Goal: Information Seeking & Learning: Compare options

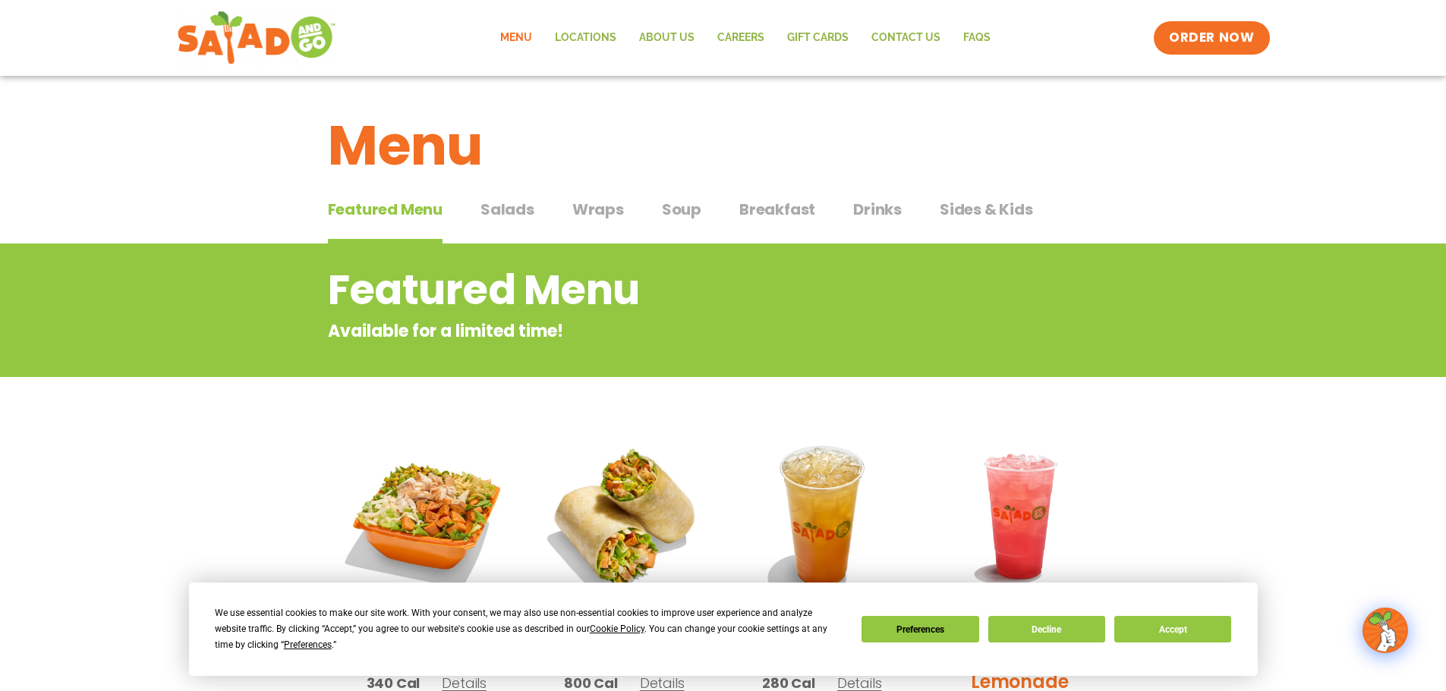
click at [523, 207] on span "Salads" at bounding box center [507, 209] width 54 height 23
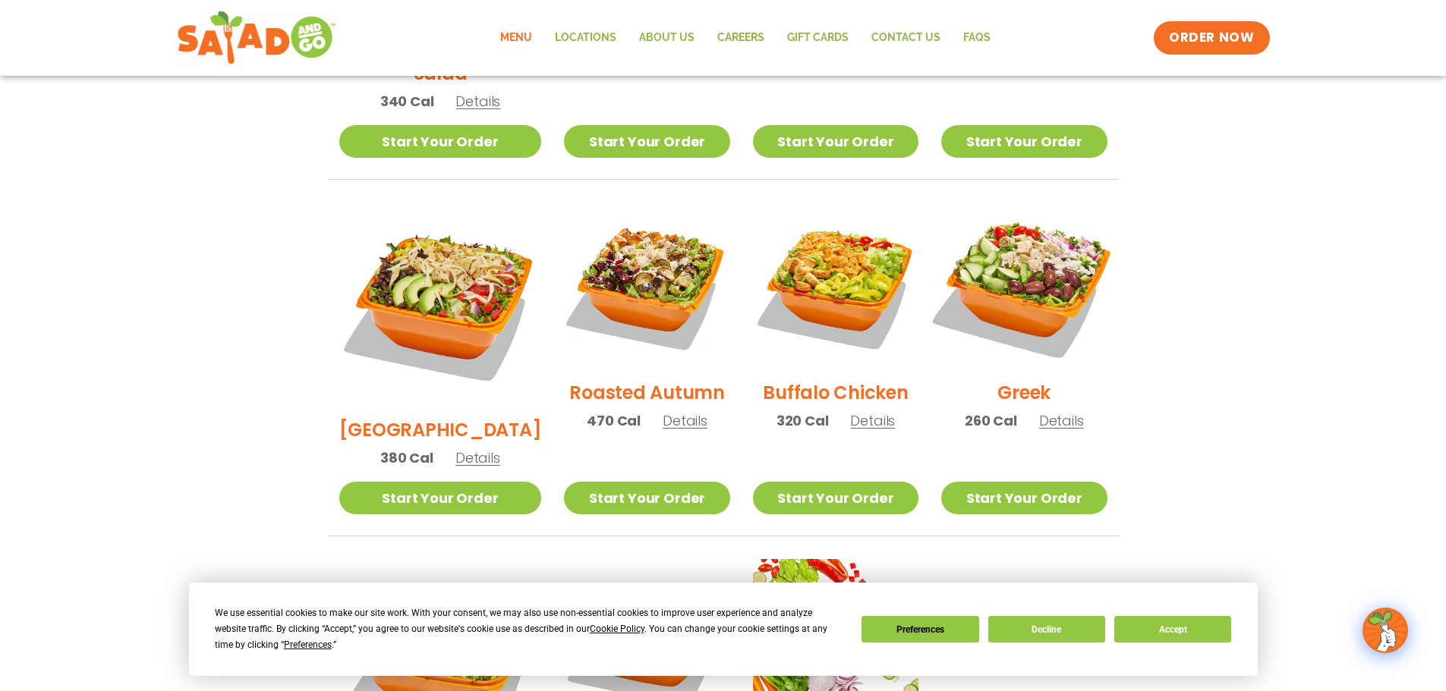
scroll to position [683, 0]
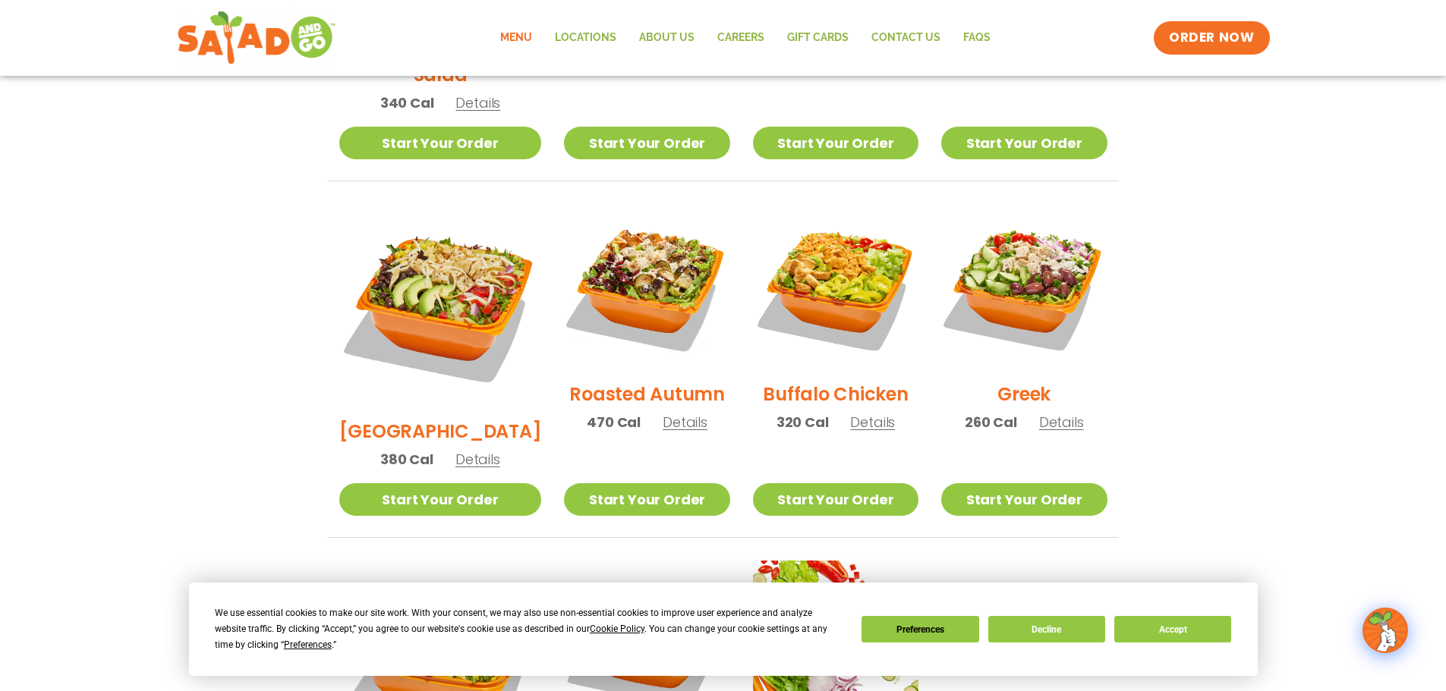
click at [621, 381] on h2 "Roasted Autumn" at bounding box center [647, 394] width 156 height 27
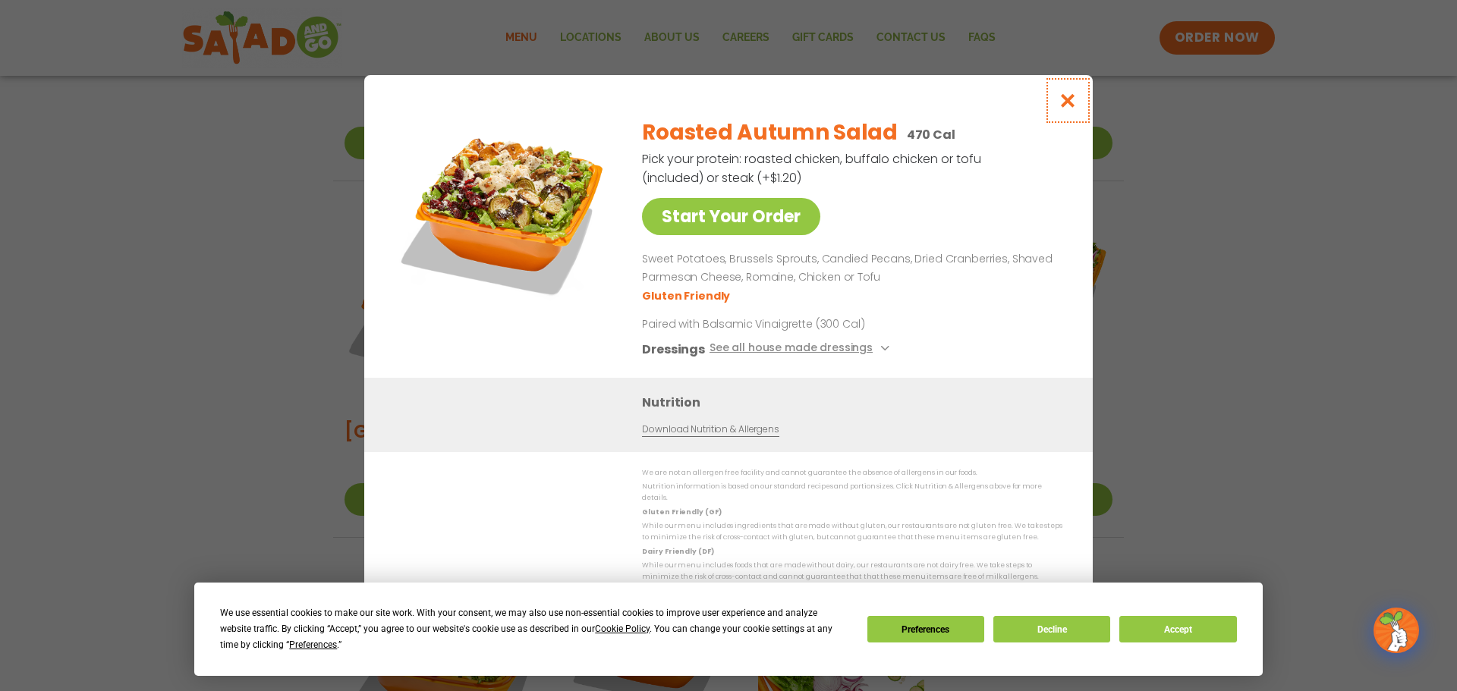
click at [1069, 109] on icon "Close modal" at bounding box center [1068, 101] width 19 height 16
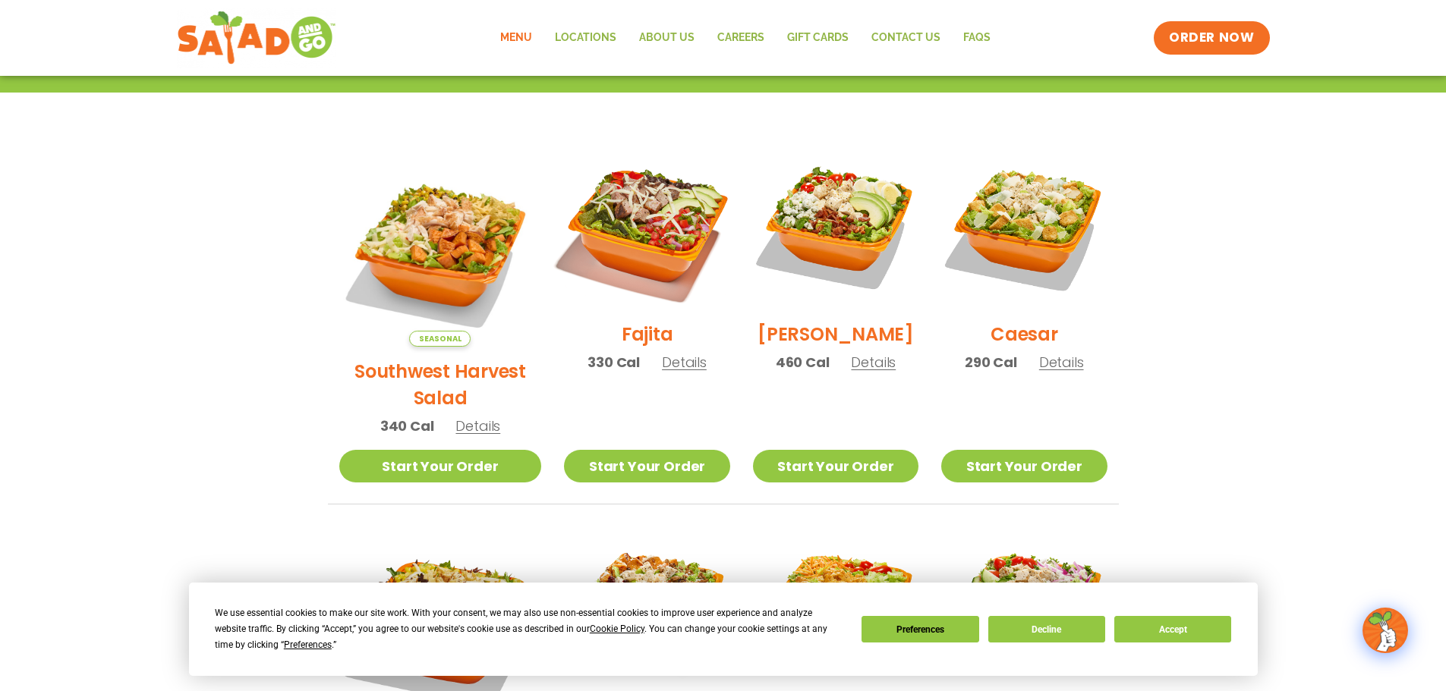
scroll to position [379, 0]
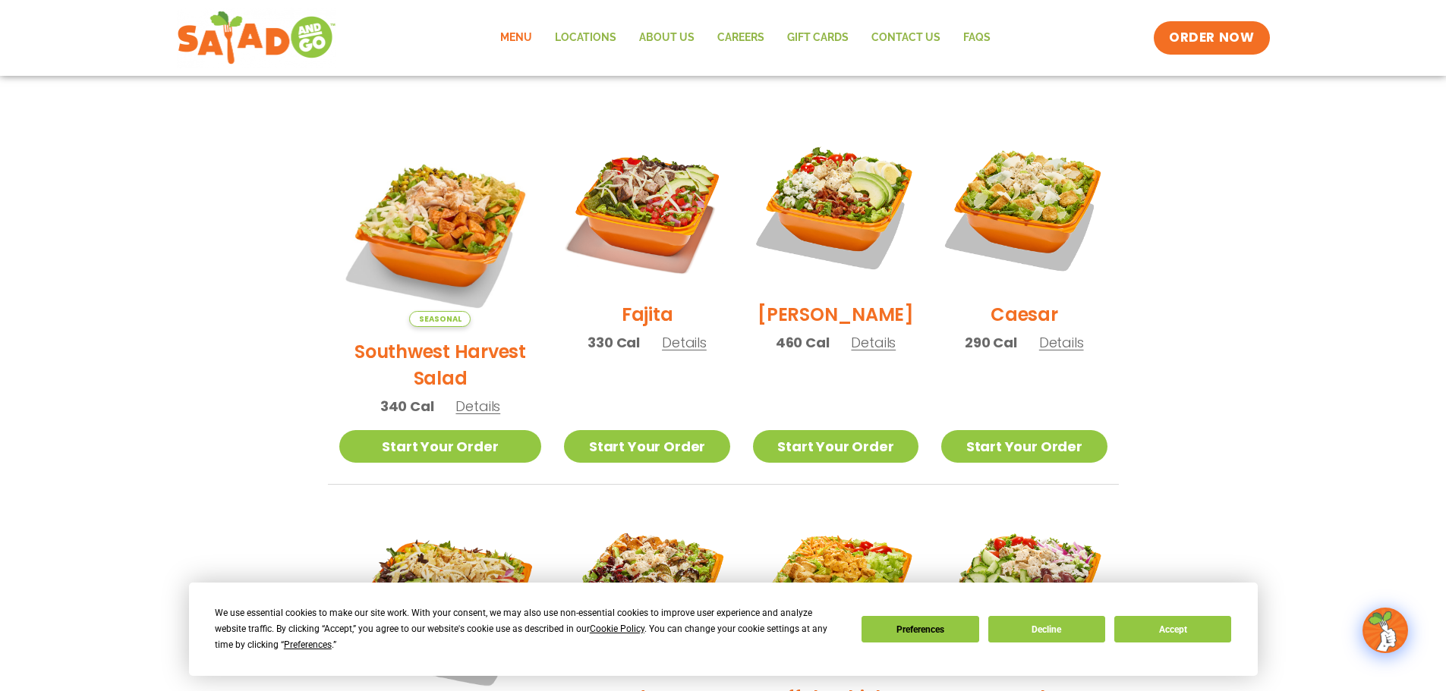
click at [427, 338] on h2 "Southwest Harvest Salad" at bounding box center [440, 364] width 203 height 53
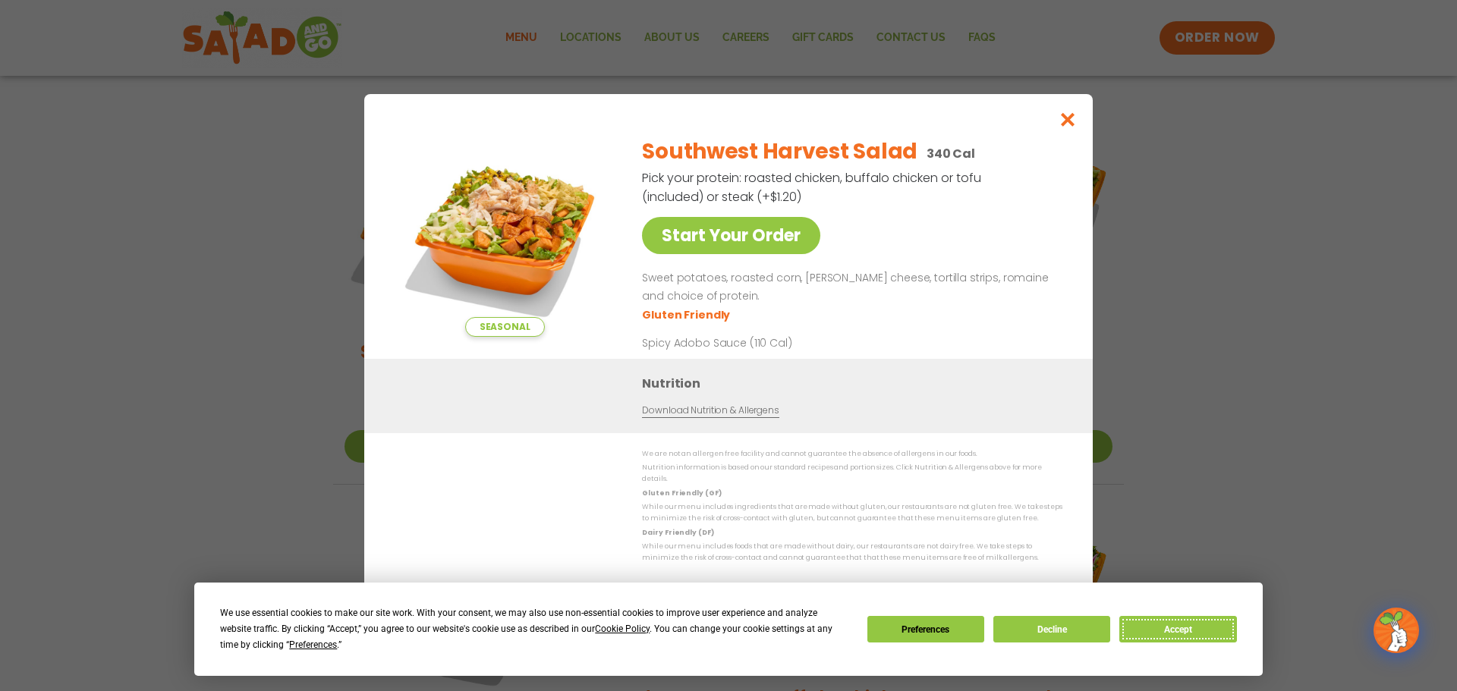
click at [1166, 629] on button "Accept" at bounding box center [1177, 629] width 117 height 27
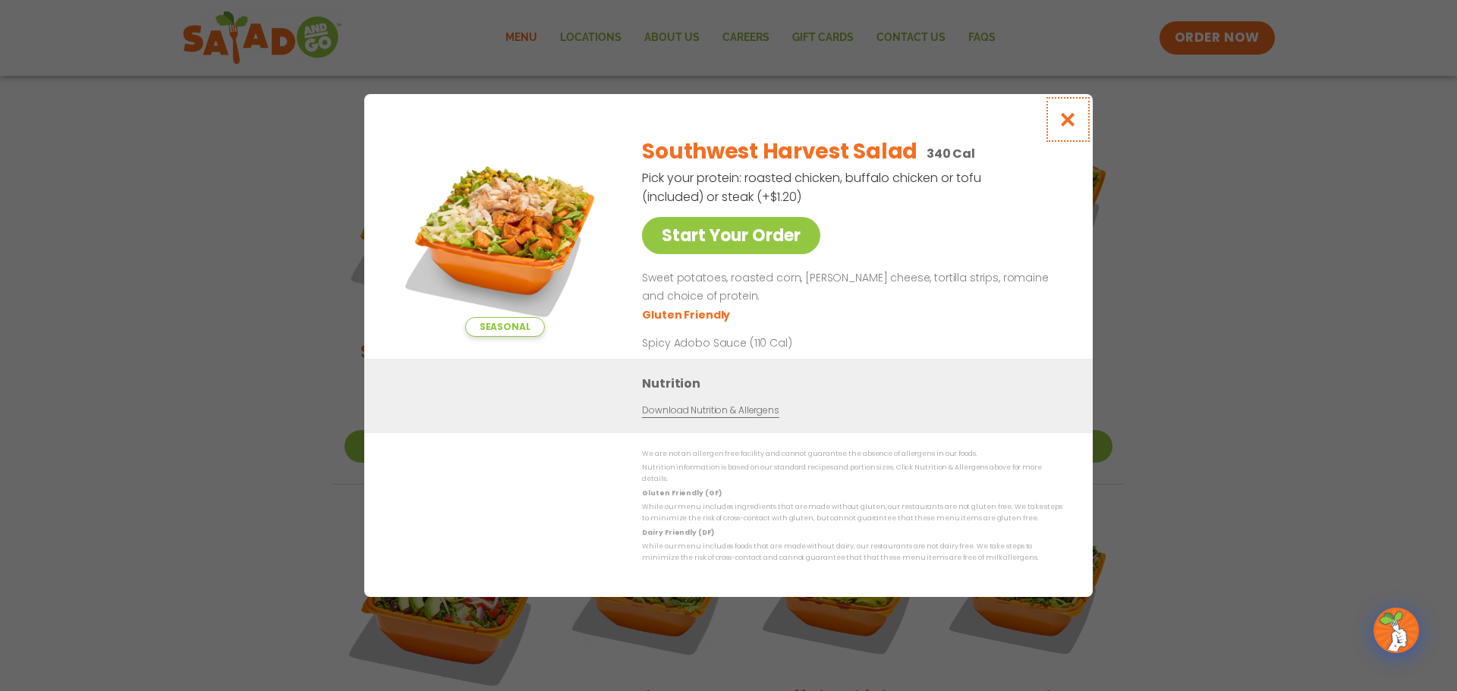
click at [1061, 123] on icon "Close modal" at bounding box center [1068, 120] width 19 height 16
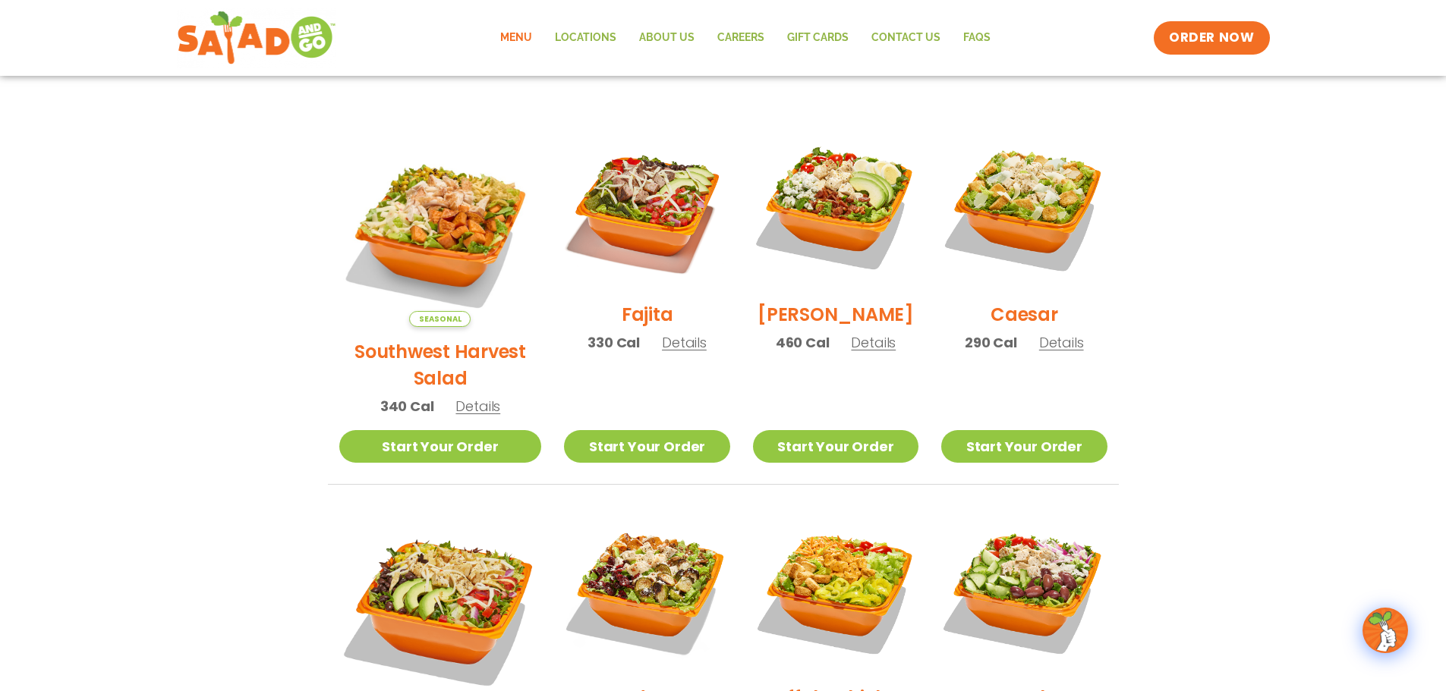
click at [631, 321] on h2 "Fajita" at bounding box center [647, 314] width 52 height 27
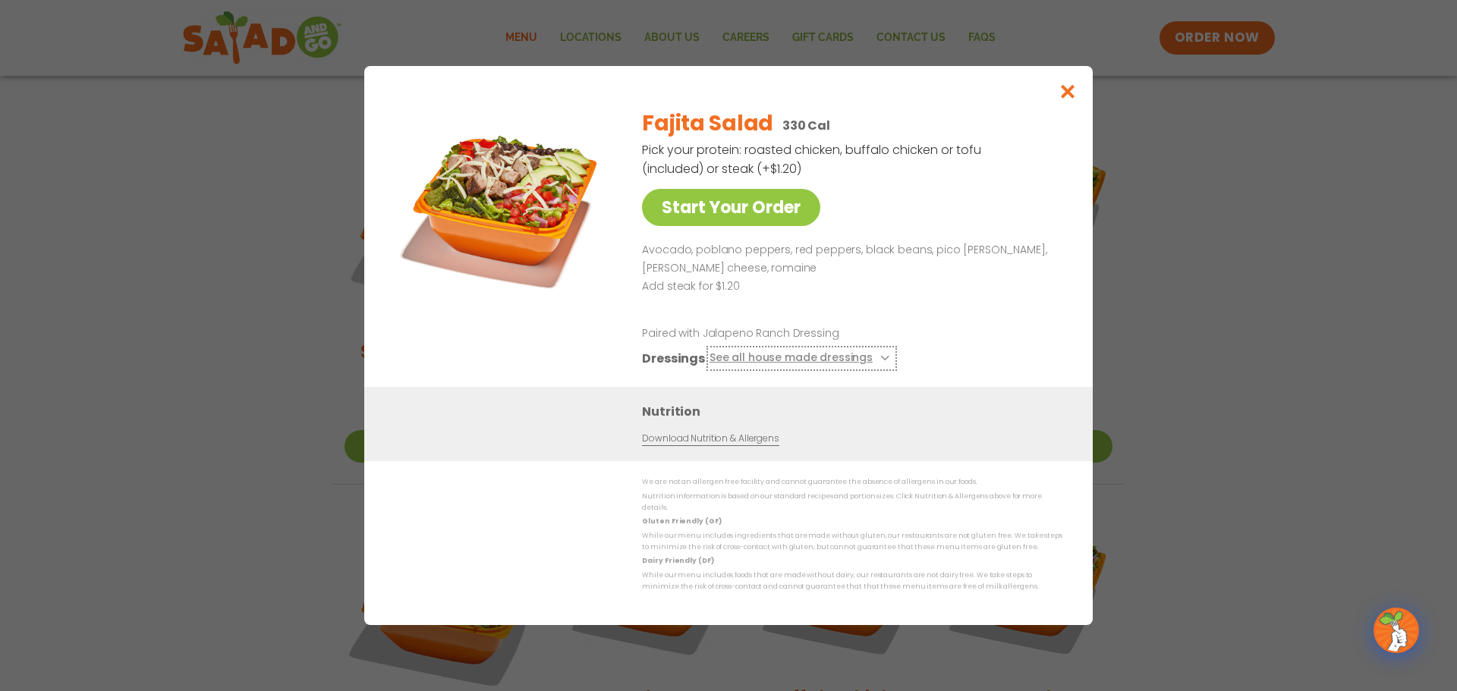
click at [779, 360] on button "See all house made dressings" at bounding box center [801, 358] width 184 height 19
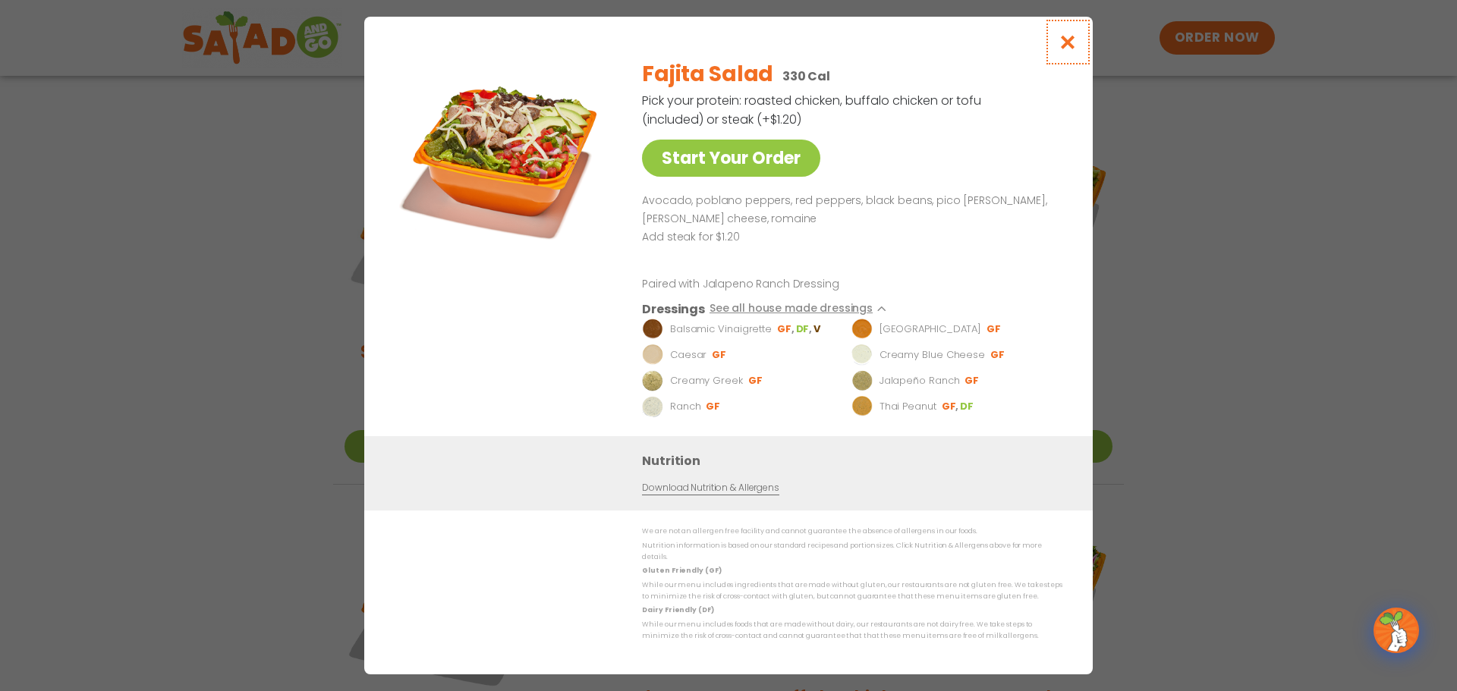
click at [1068, 49] on icon "Close modal" at bounding box center [1068, 42] width 19 height 16
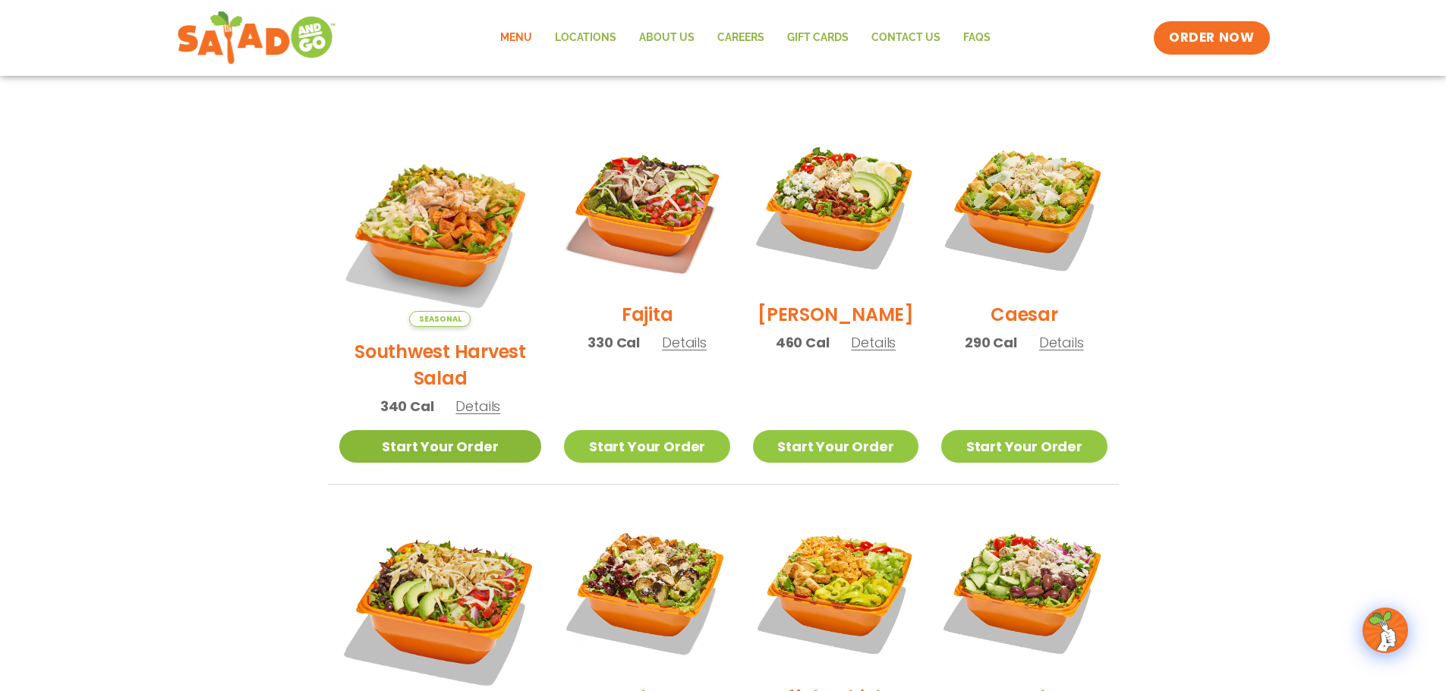
click at [403, 430] on link "Start Your Order" at bounding box center [440, 446] width 203 height 33
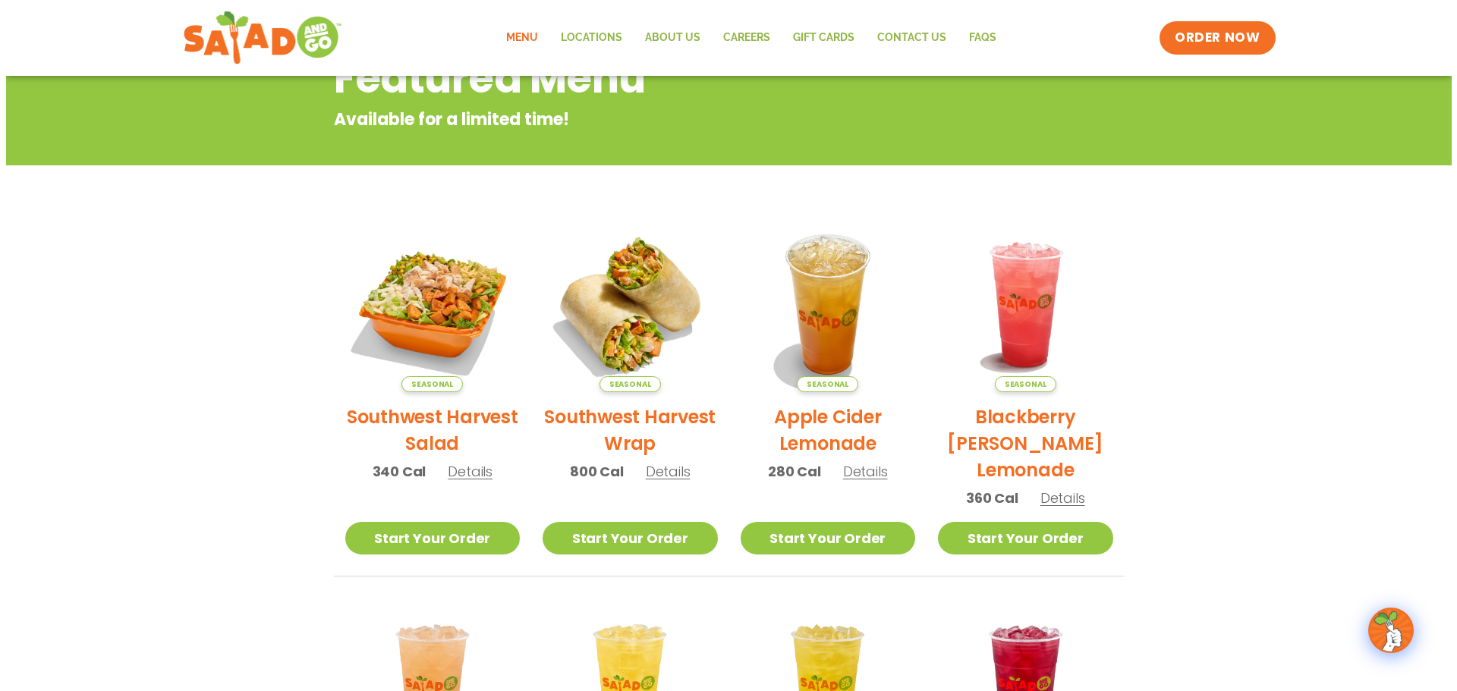
scroll to position [228, 0]
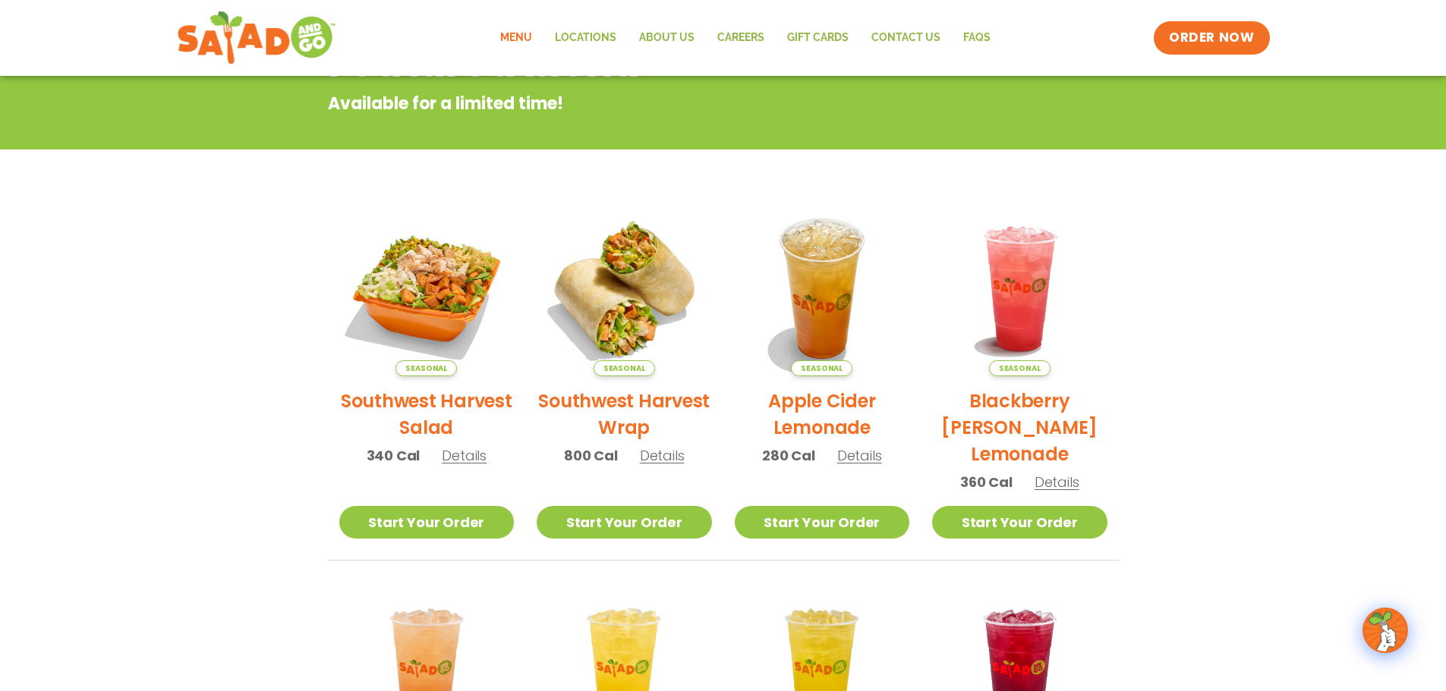
click at [431, 411] on h2 "Southwest Harvest Salad" at bounding box center [426, 414] width 175 height 53
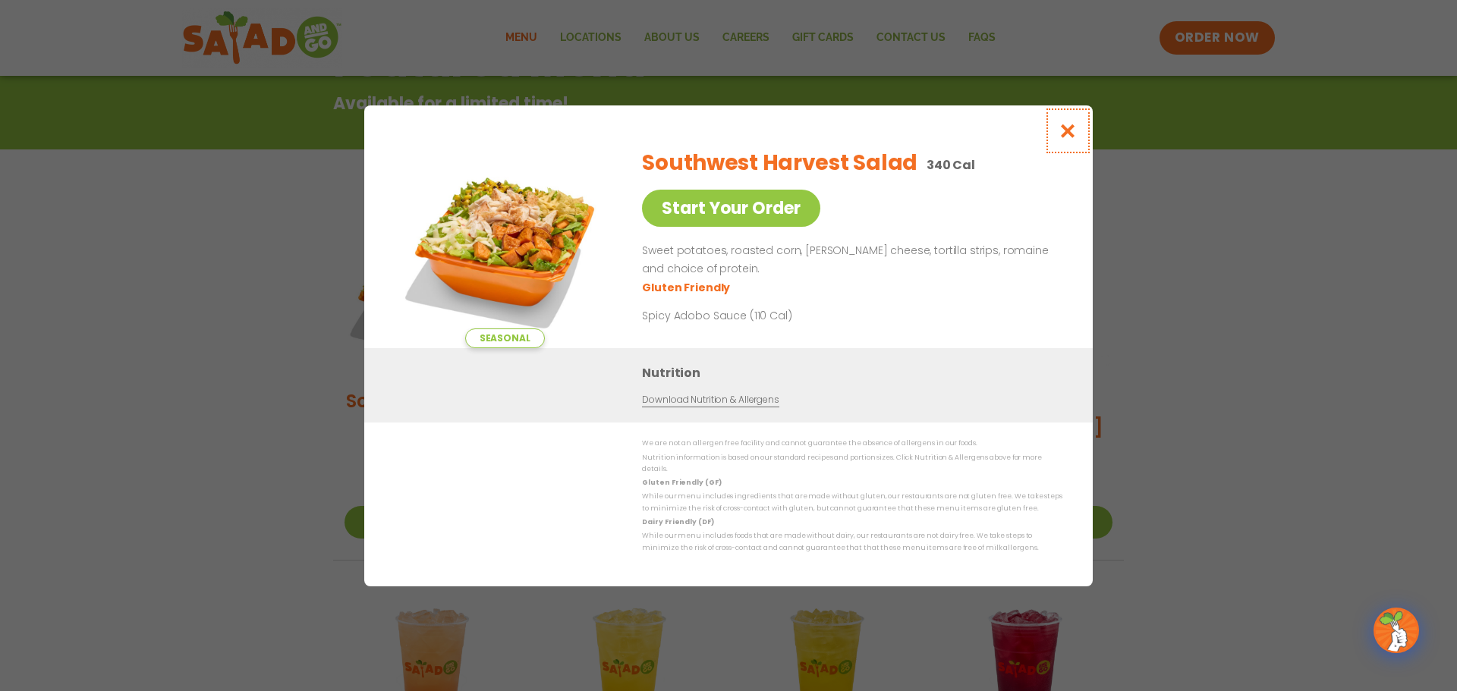
click at [1071, 133] on icon "Close modal" at bounding box center [1068, 131] width 19 height 16
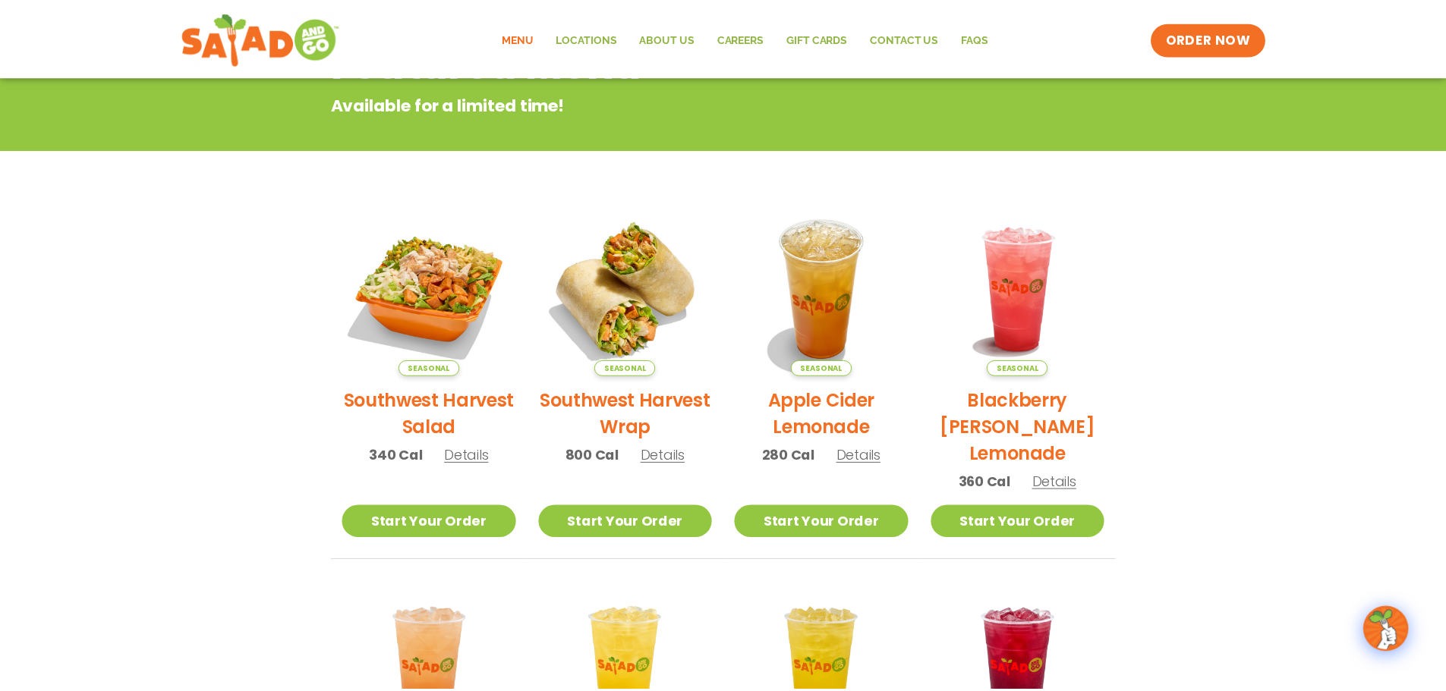
scroll to position [244, 0]
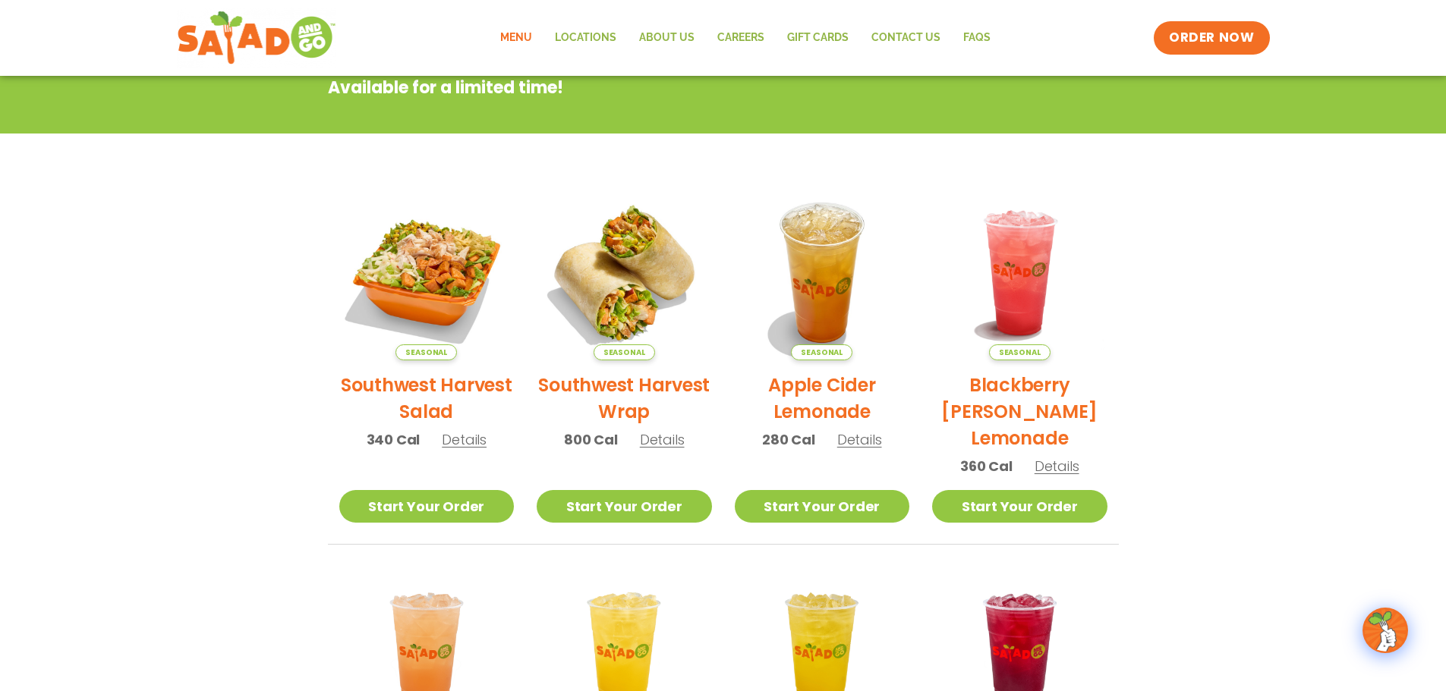
click at [637, 393] on h2 "Southwest Harvest Wrap" at bounding box center [623, 398] width 175 height 53
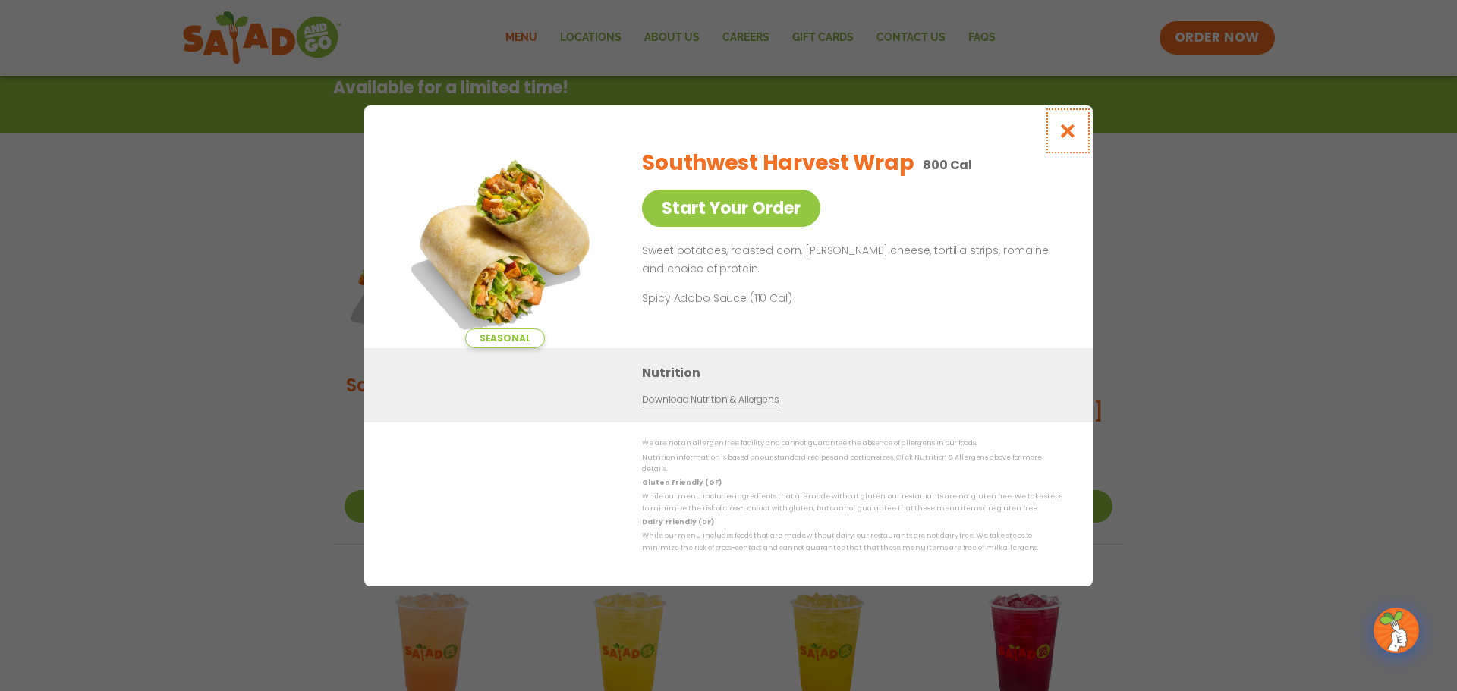
click at [1062, 134] on icon "Close modal" at bounding box center [1068, 131] width 19 height 16
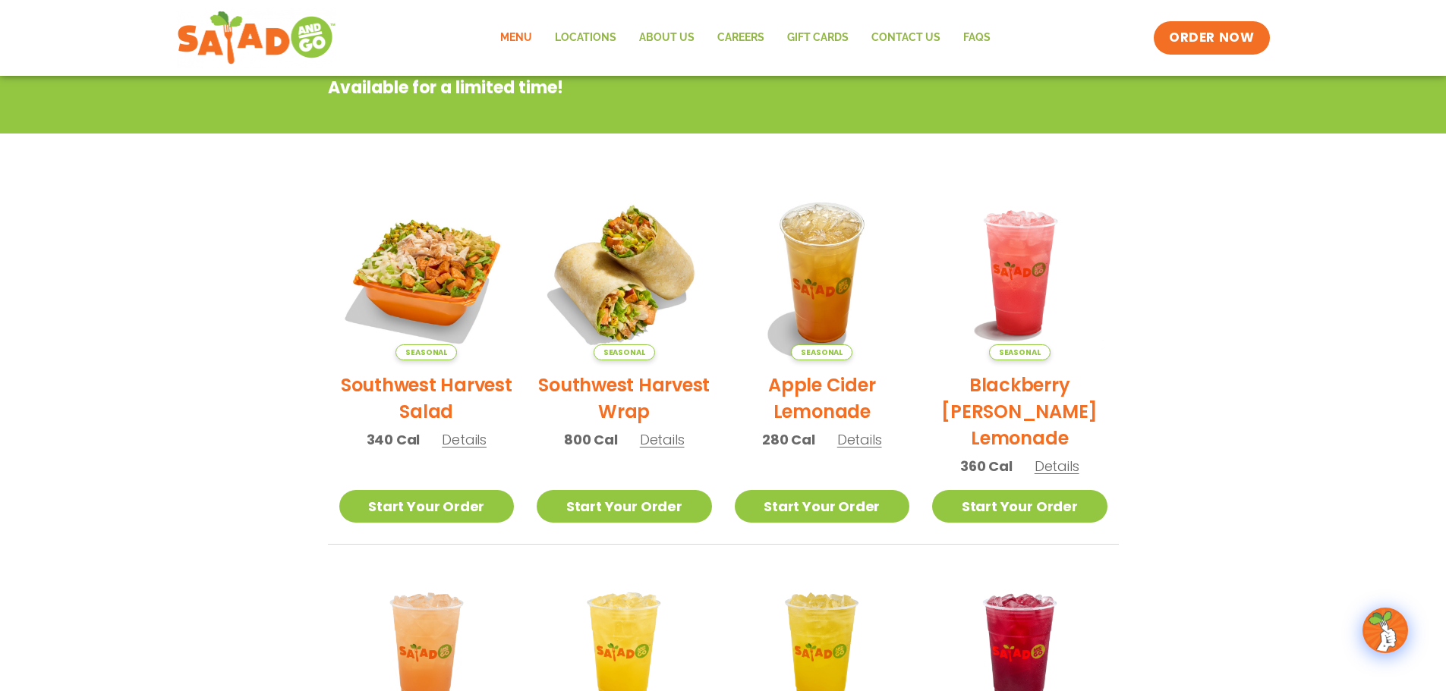
click at [640, 382] on h2 "Southwest Harvest Wrap" at bounding box center [623, 398] width 175 height 53
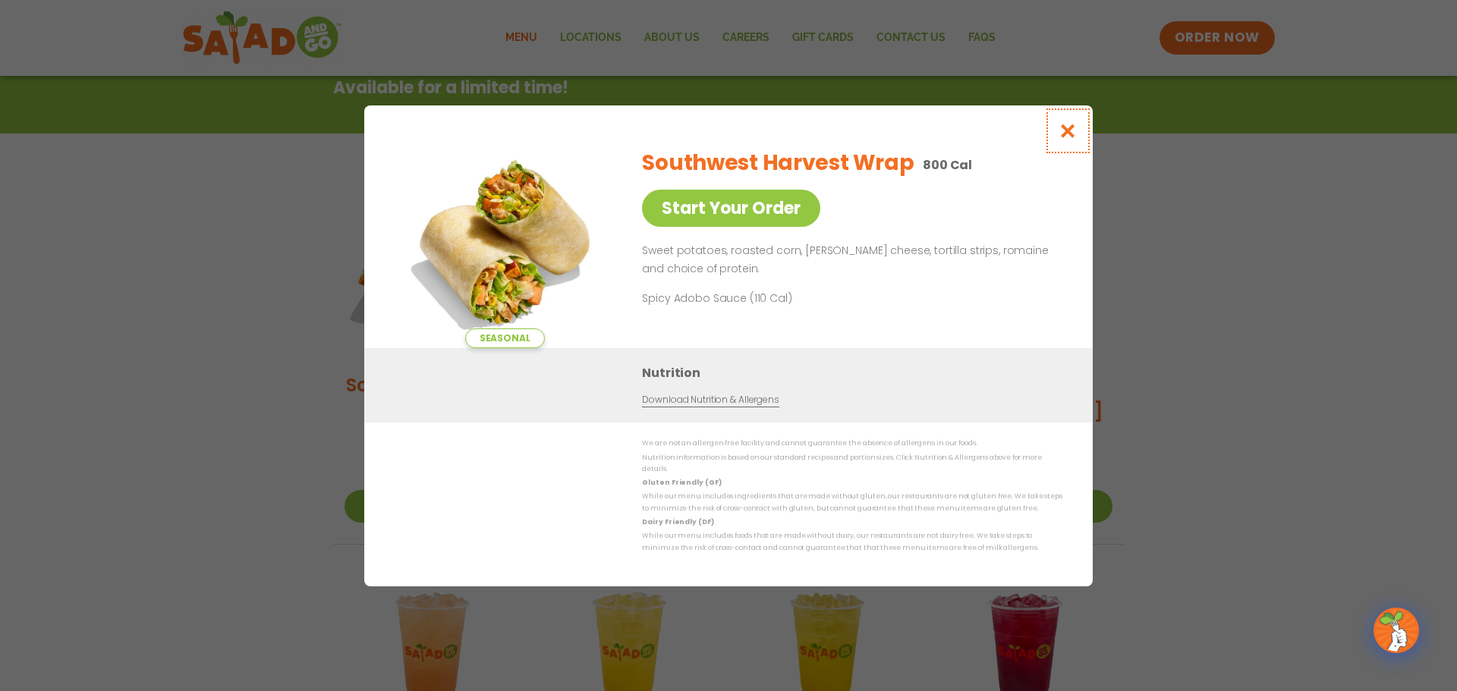
click at [1070, 135] on icon "Close modal" at bounding box center [1068, 131] width 19 height 16
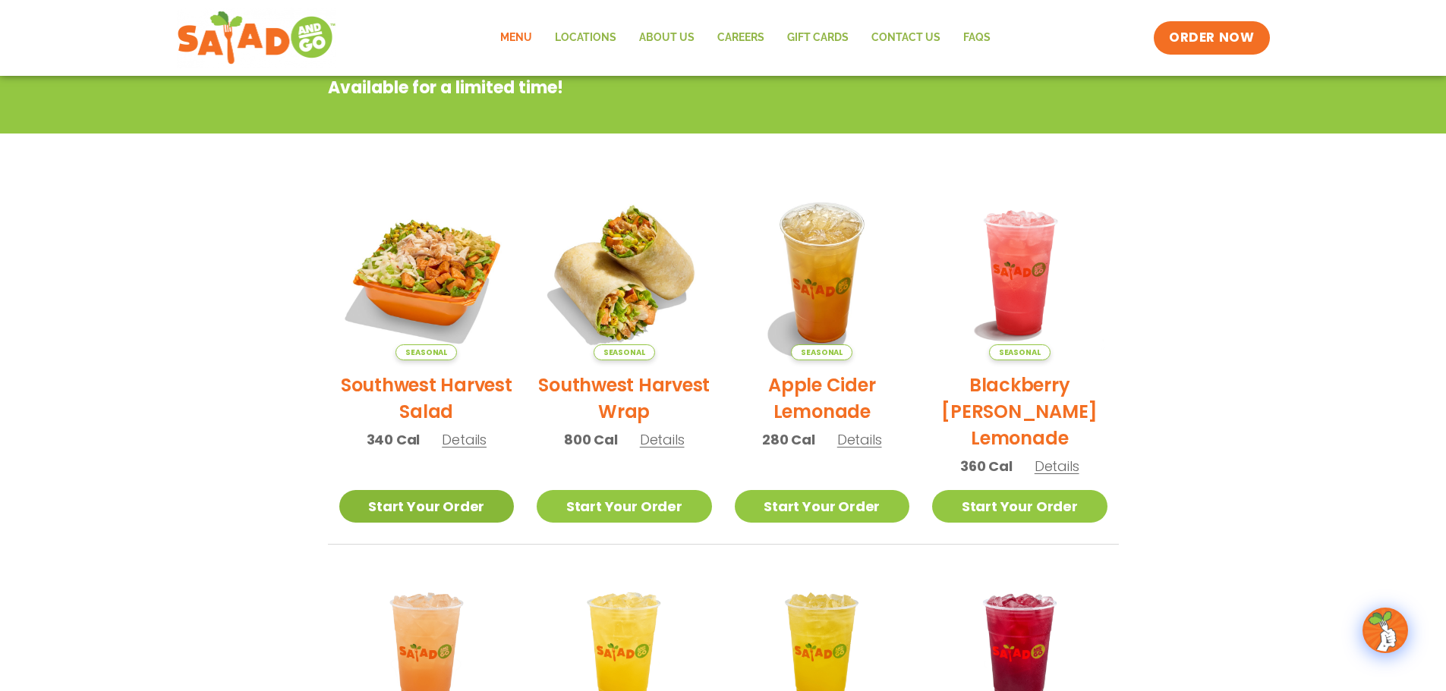
click at [399, 509] on link "Start Your Order" at bounding box center [426, 506] width 175 height 33
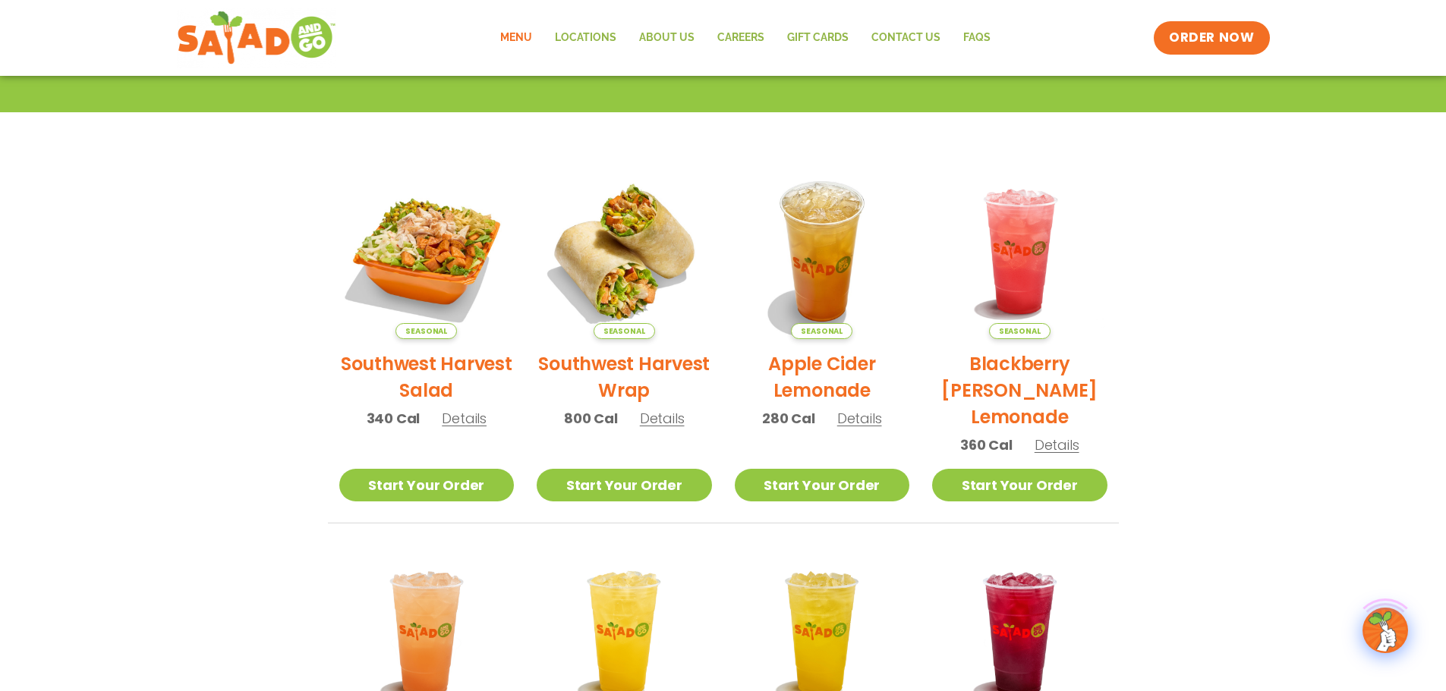
scroll to position [304, 0]
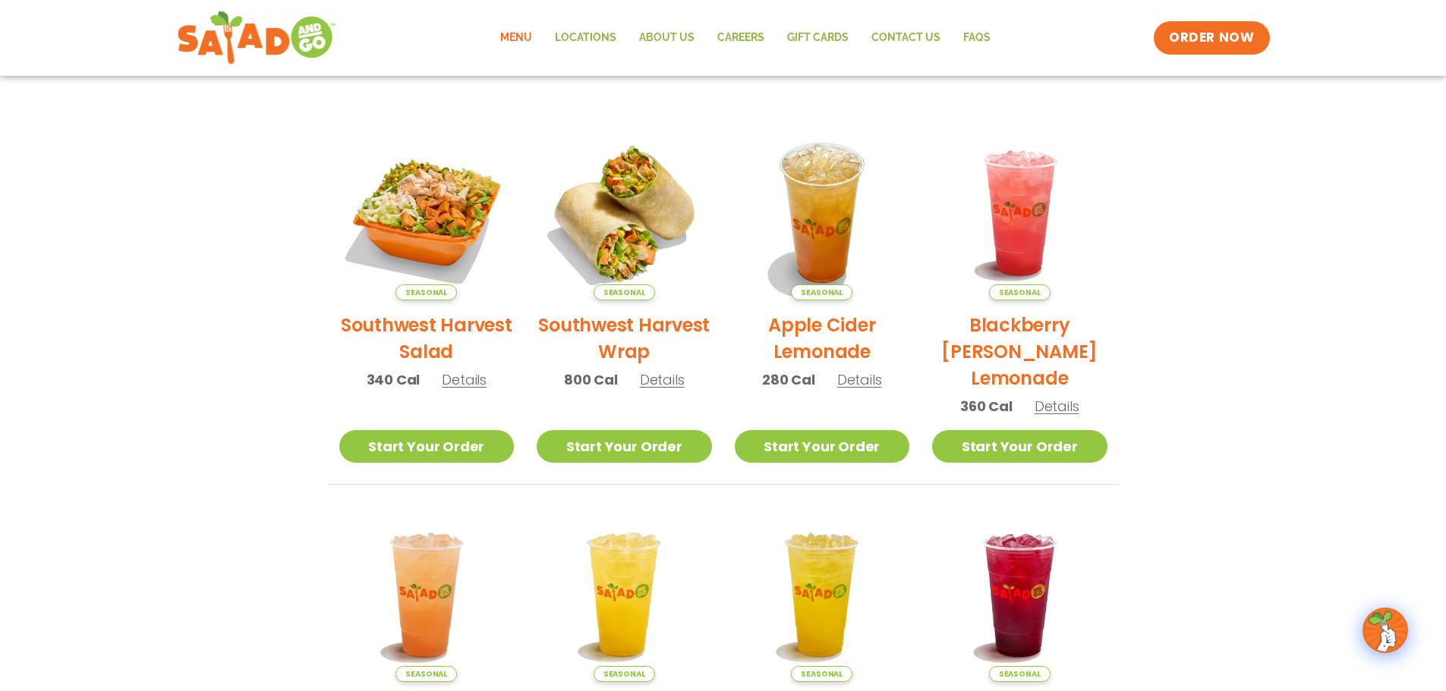
click at [470, 387] on span "Details" at bounding box center [464, 379] width 45 height 19
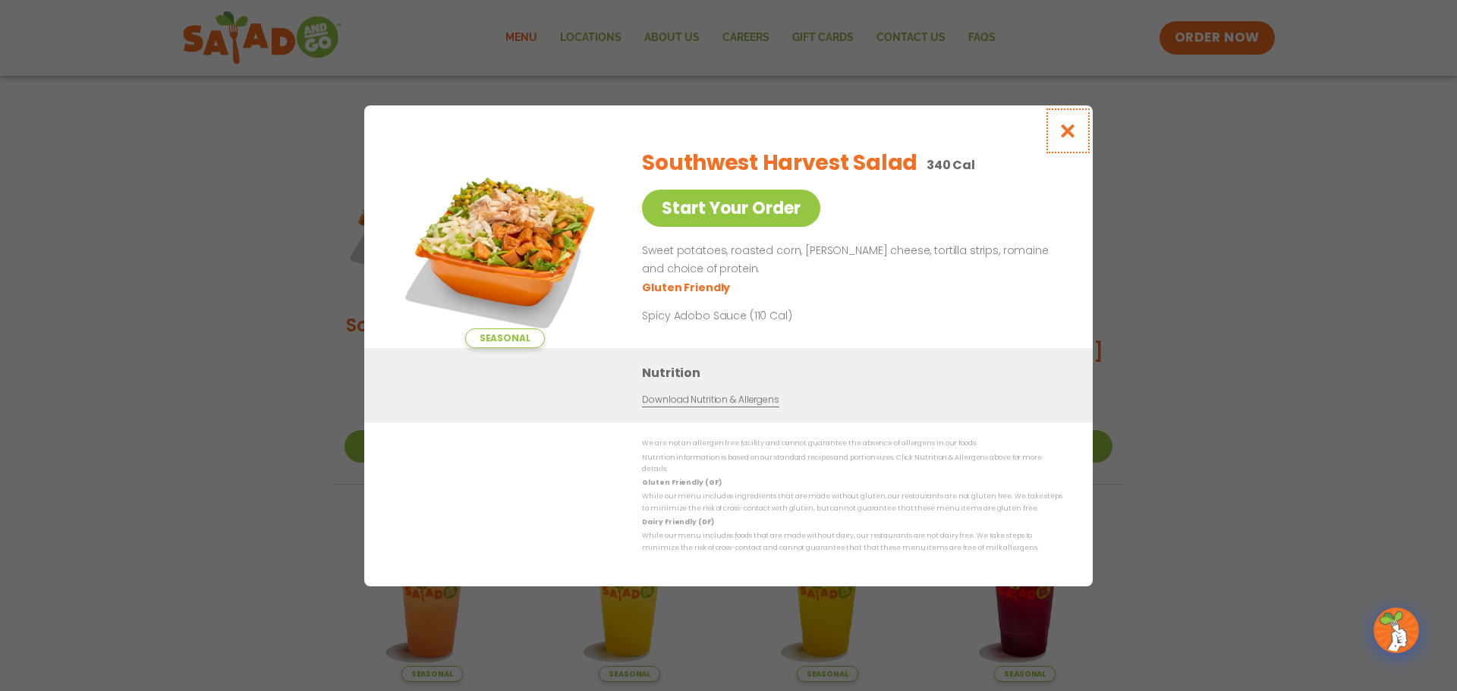
click at [1074, 139] on icon "Close modal" at bounding box center [1068, 131] width 19 height 16
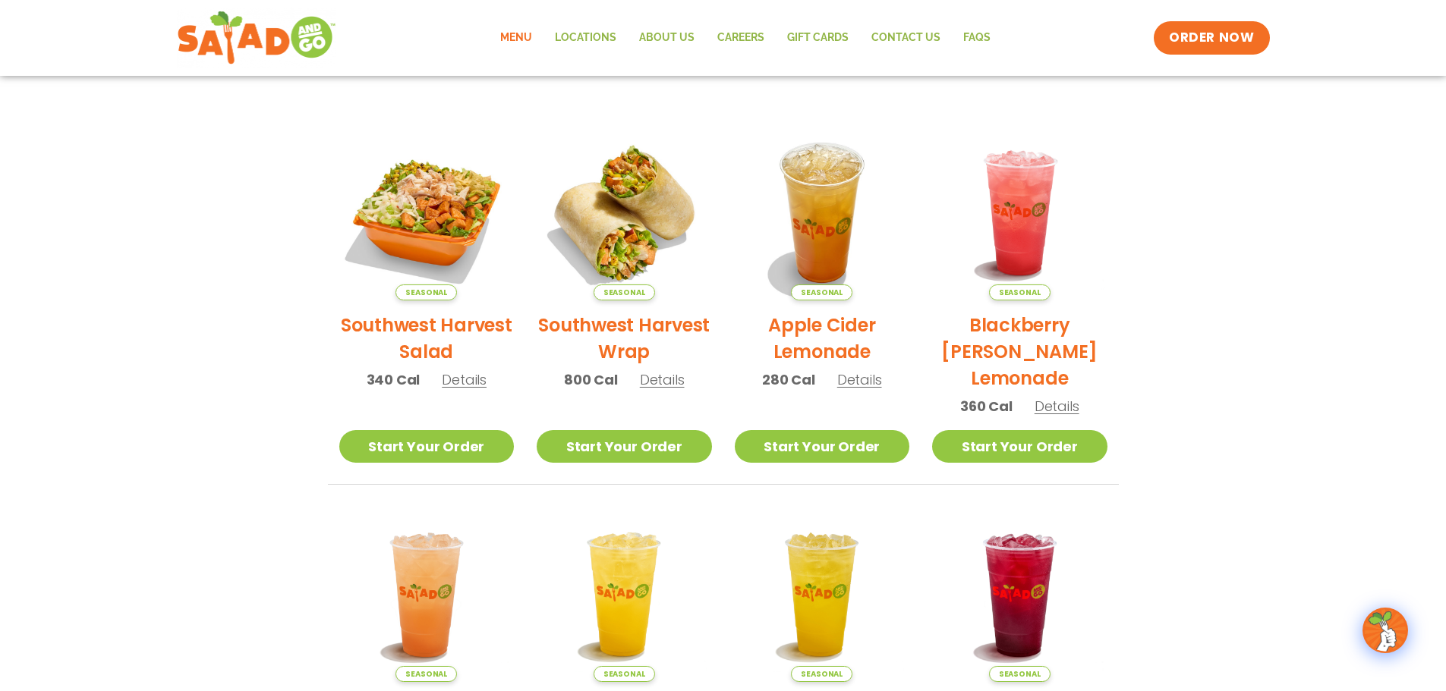
click at [443, 335] on h2 "Southwest Harvest Salad" at bounding box center [426, 338] width 175 height 53
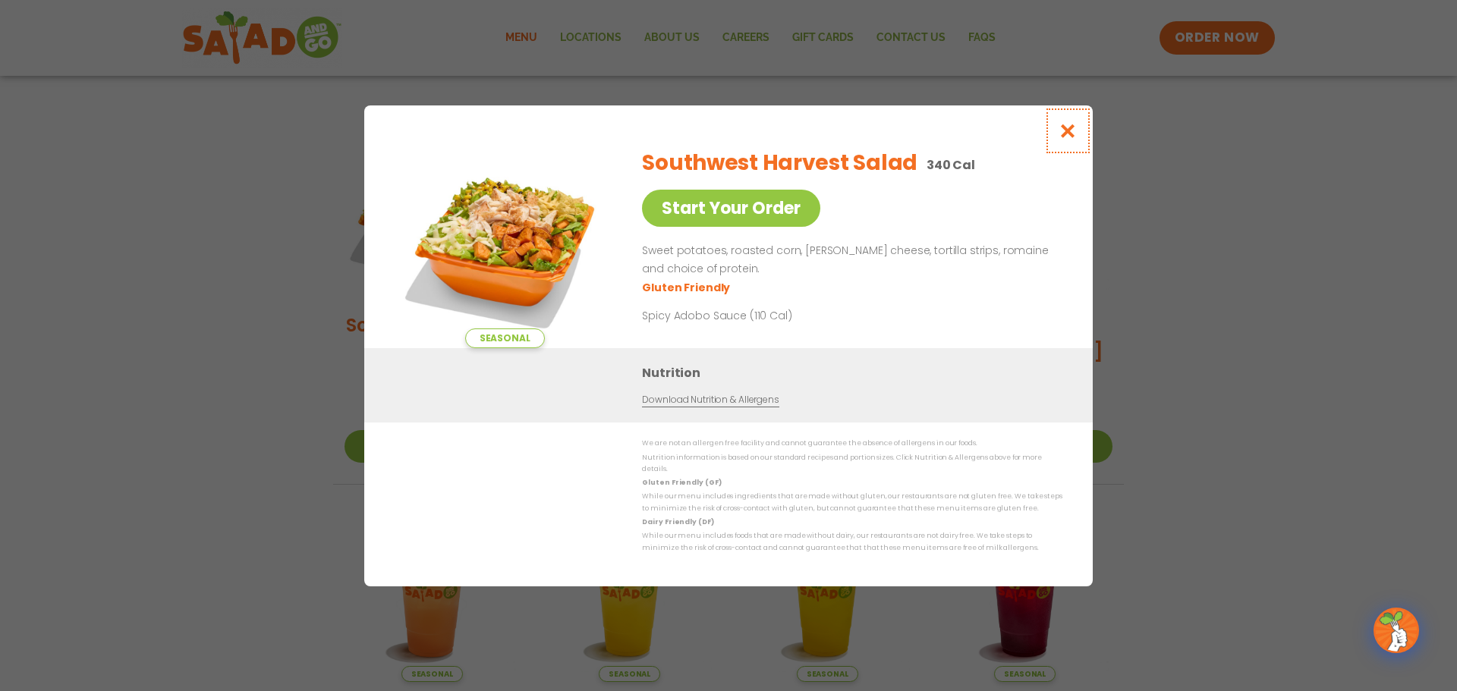
click at [1066, 131] on icon "Close modal" at bounding box center [1068, 131] width 19 height 16
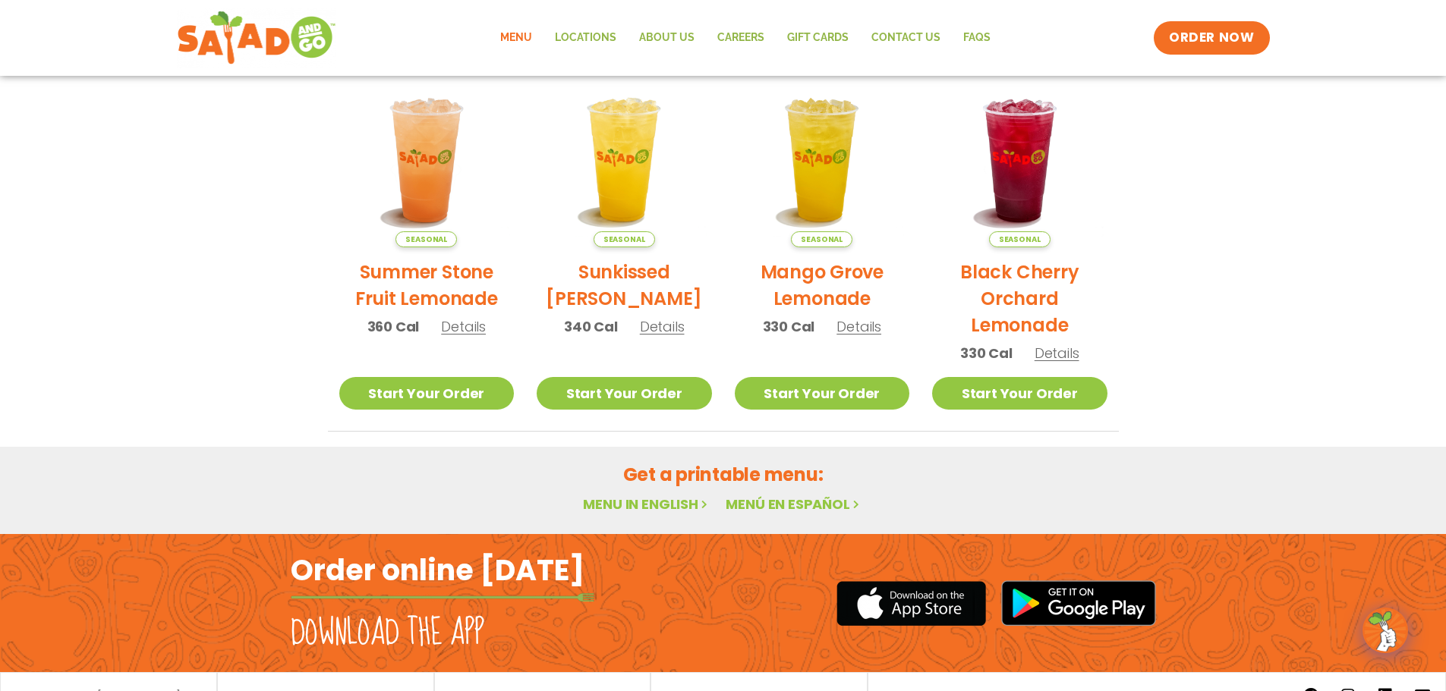
scroll to position [738, 0]
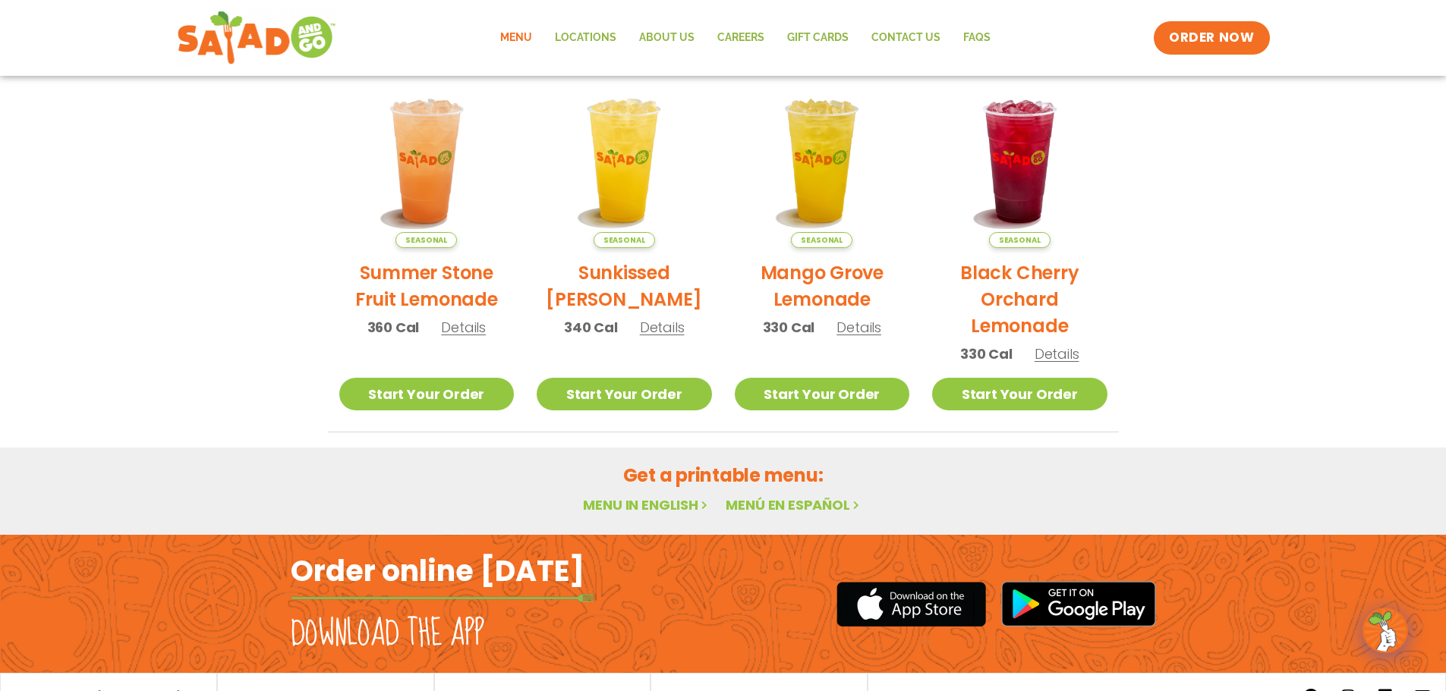
click at [643, 502] on link "Menu in English" at bounding box center [646, 504] width 127 height 19
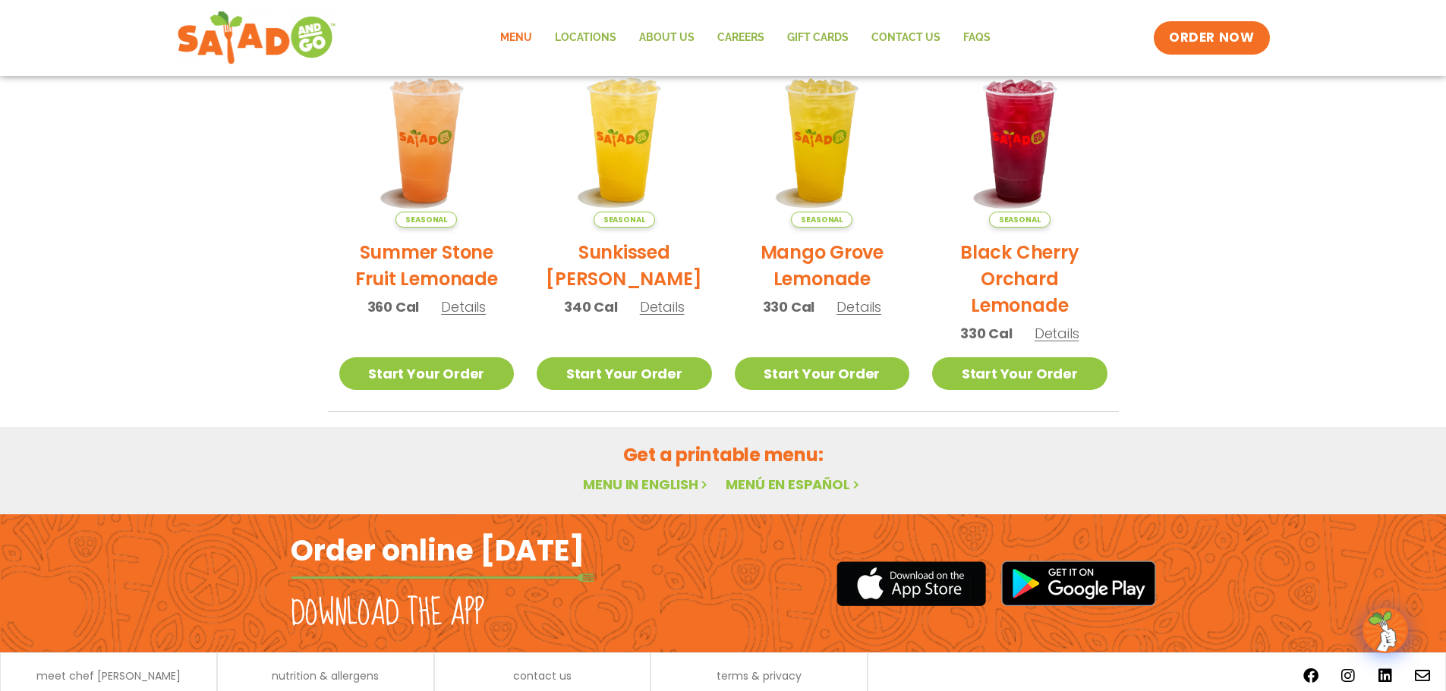
scroll to position [759, 0]
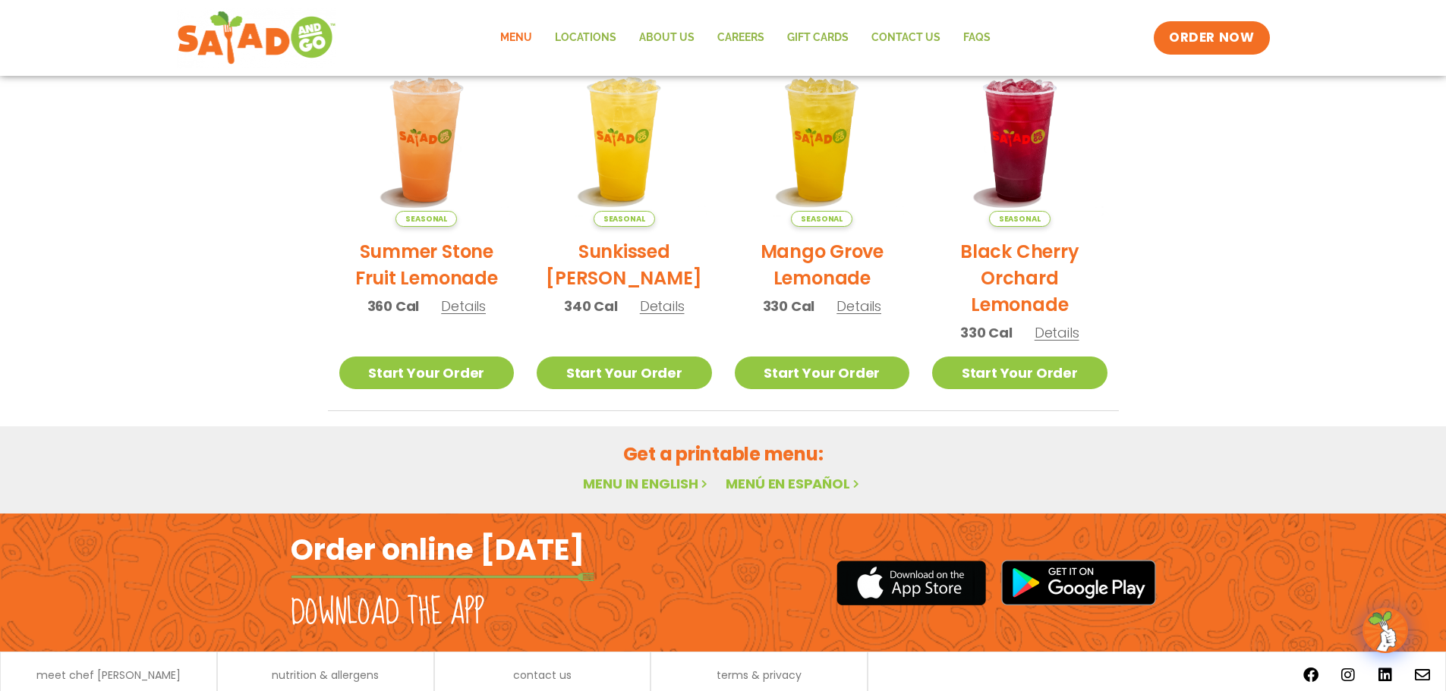
click at [663, 483] on link "Menu in English" at bounding box center [646, 483] width 127 height 19
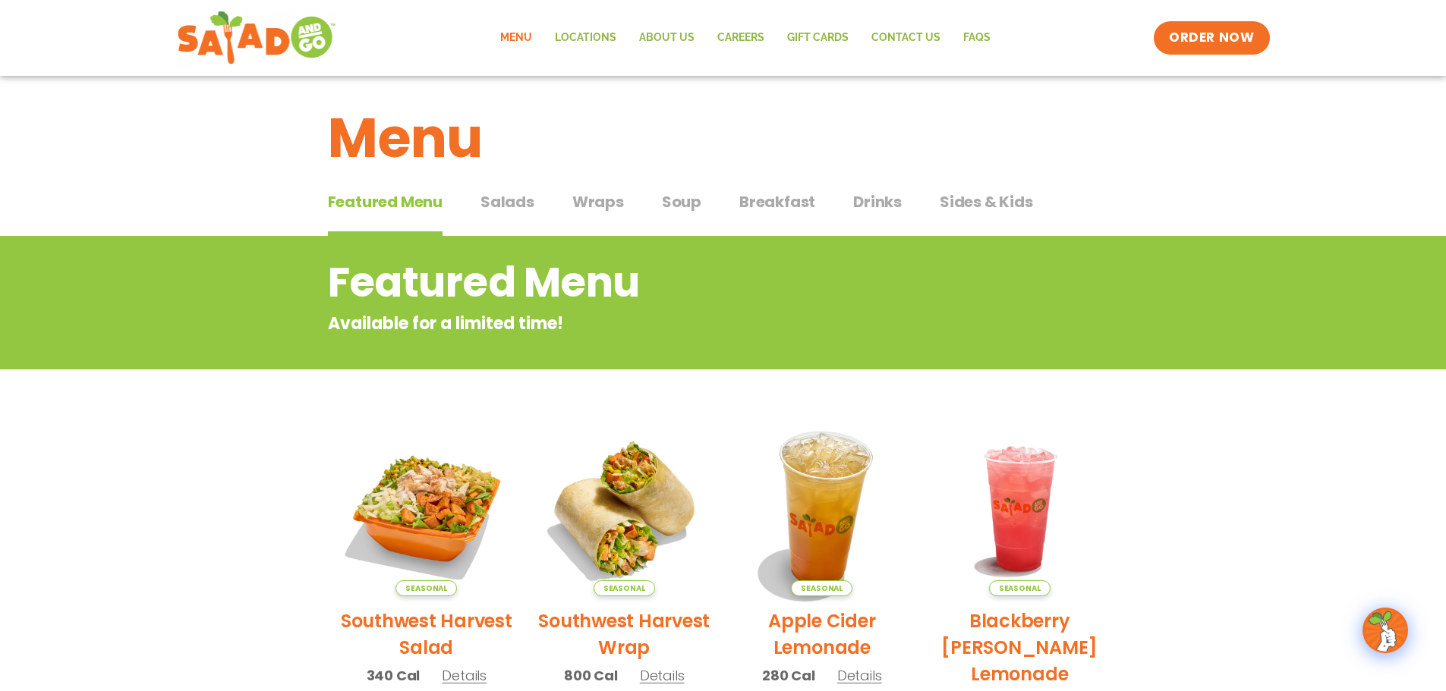
scroll to position [0, 0]
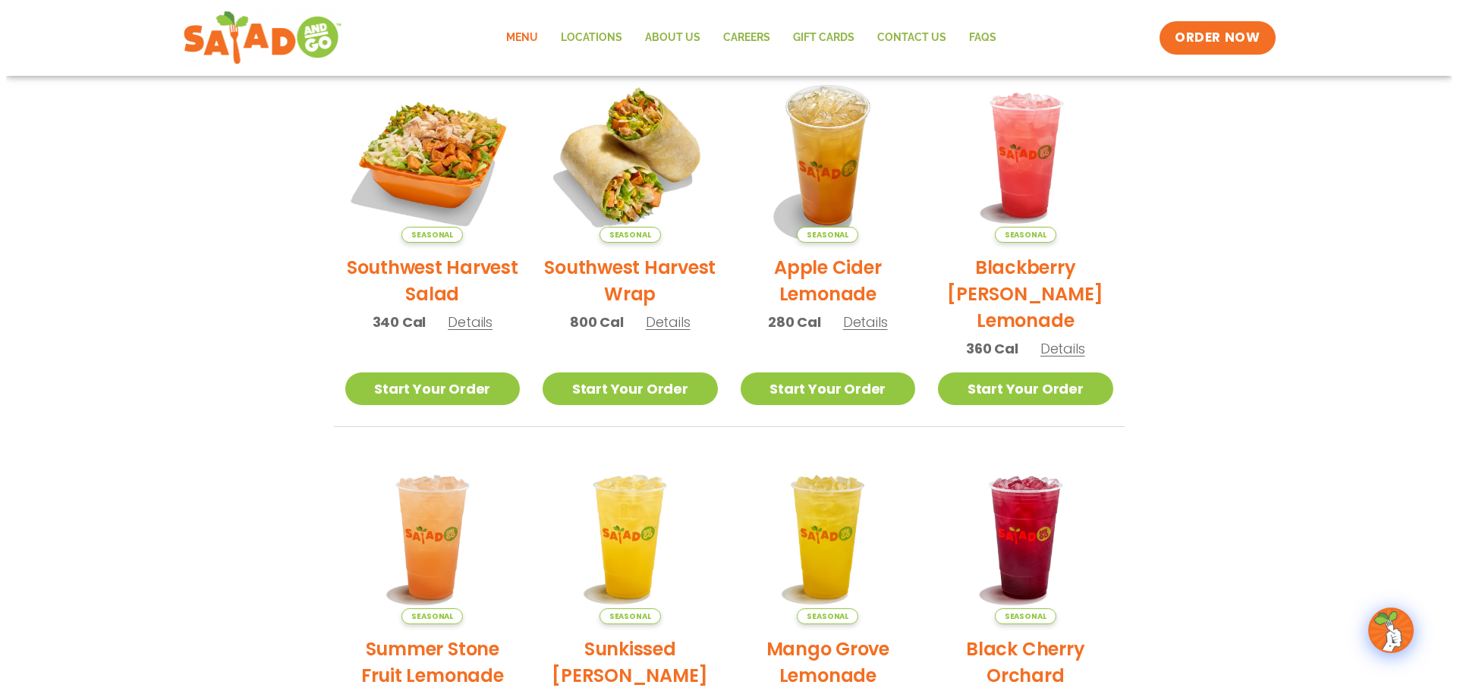
scroll to position [379, 0]
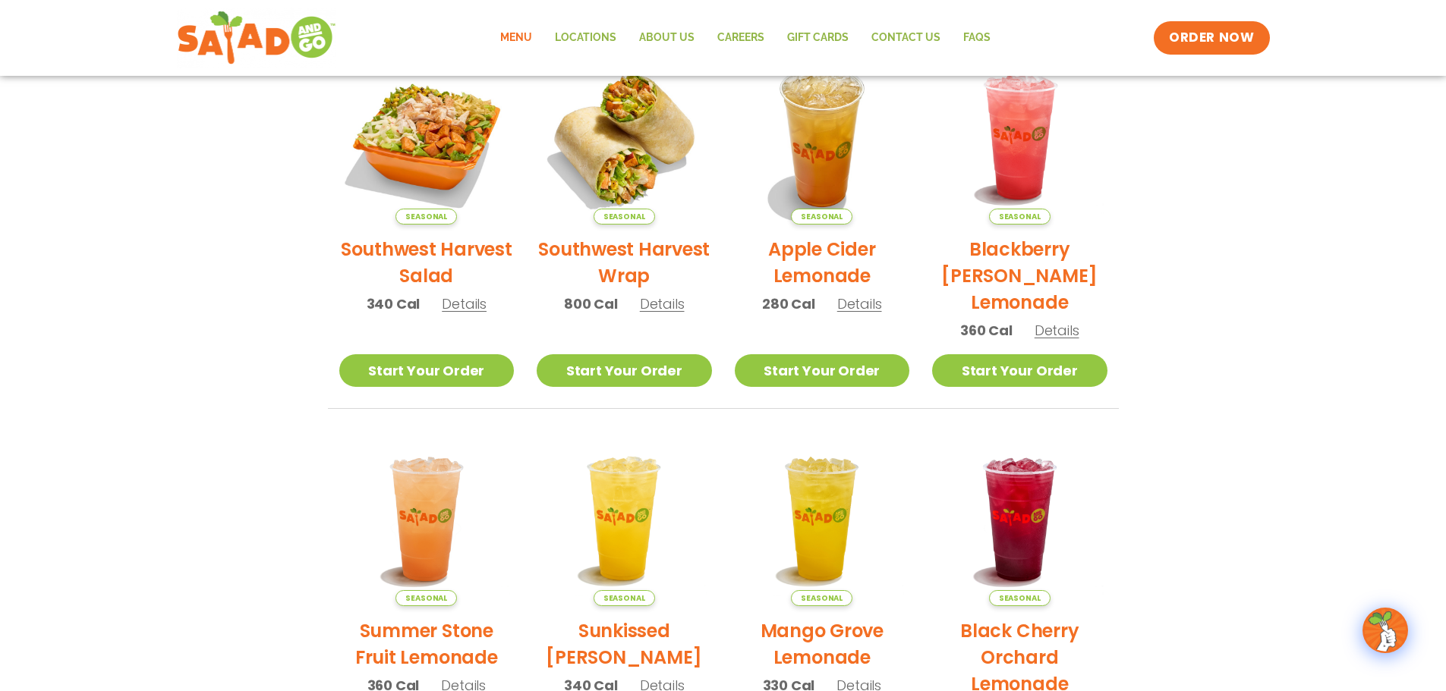
click at [422, 254] on h2 "Southwest Harvest Salad" at bounding box center [426, 262] width 175 height 53
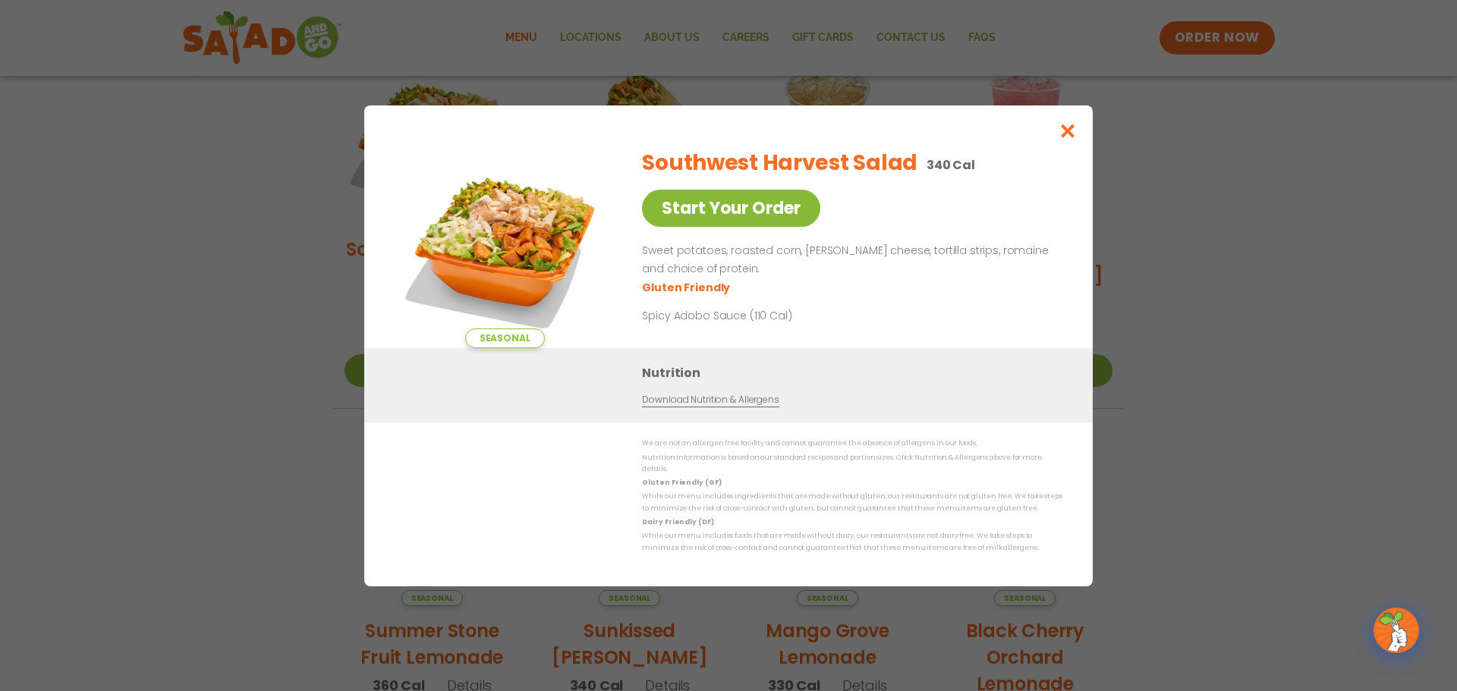
click at [761, 220] on link "Start Your Order" at bounding box center [731, 208] width 178 height 37
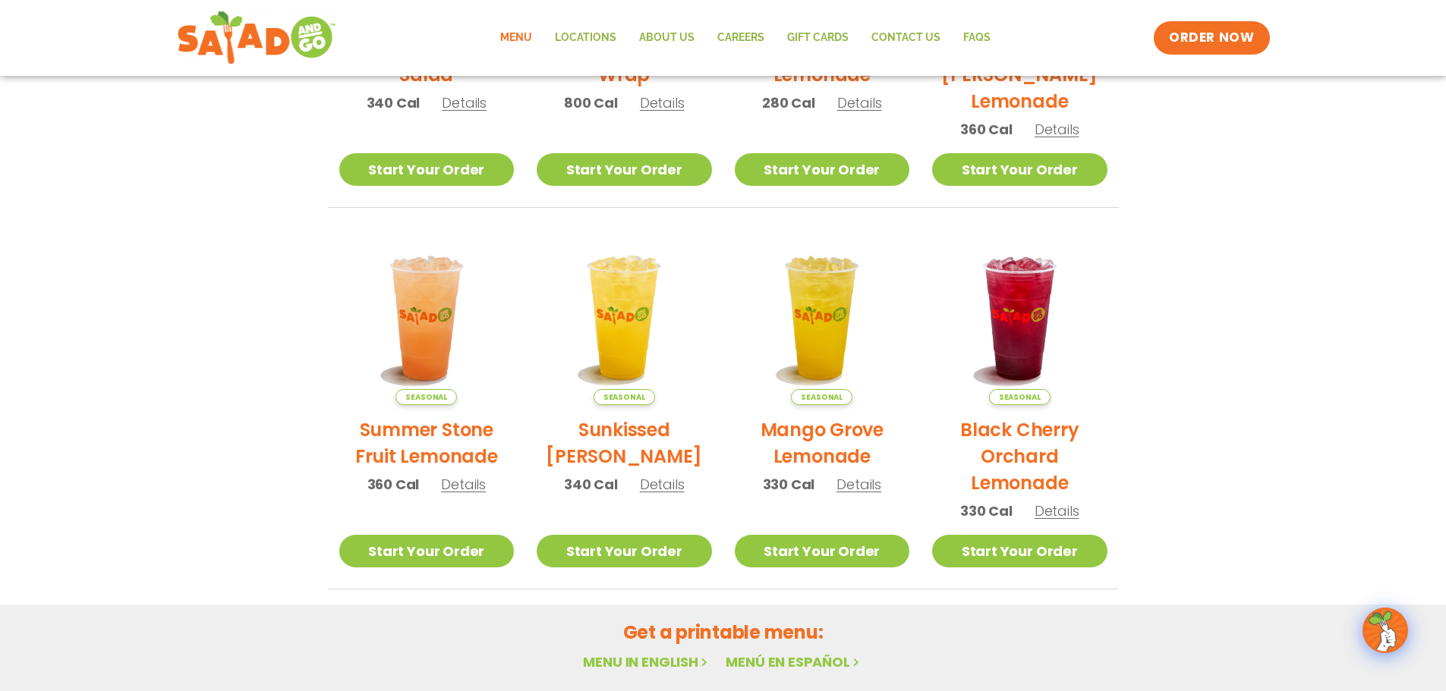
scroll to position [607, 0]
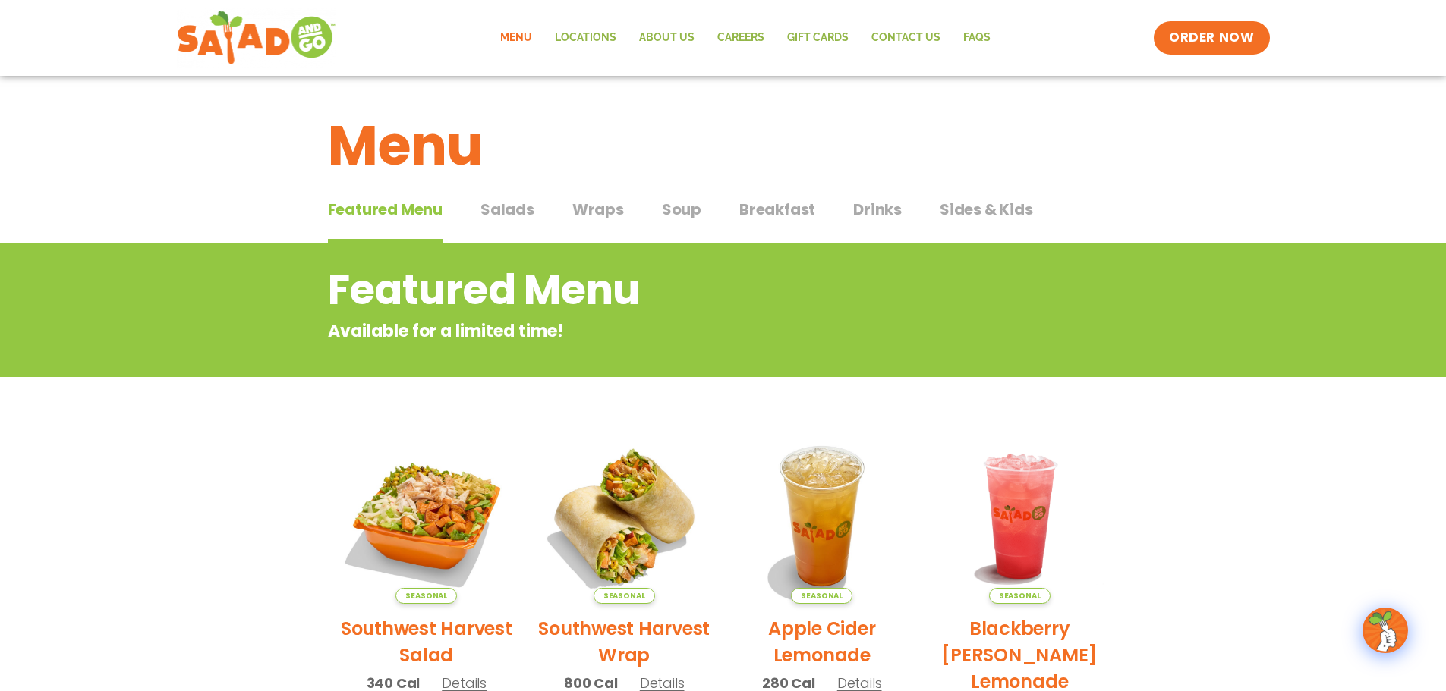
click at [519, 212] on span "Salads" at bounding box center [507, 209] width 54 height 23
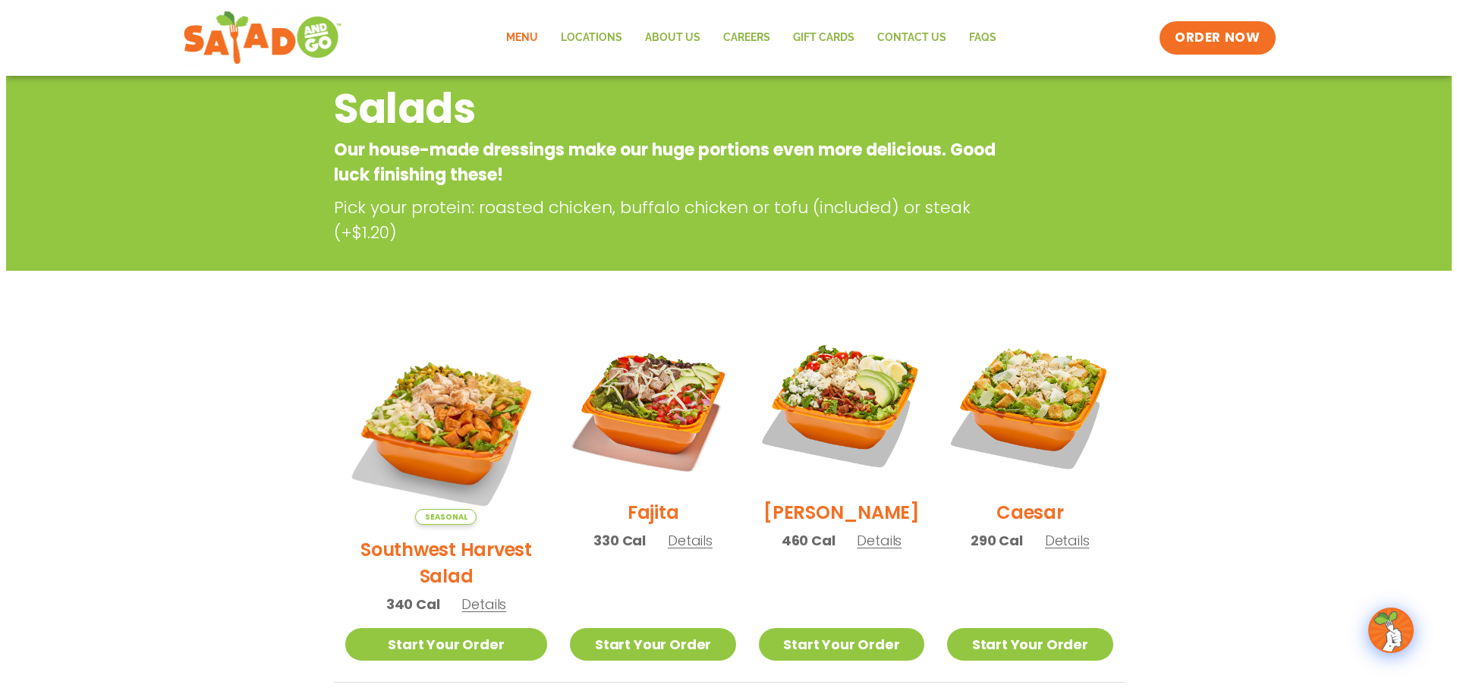
scroll to position [228, 0]
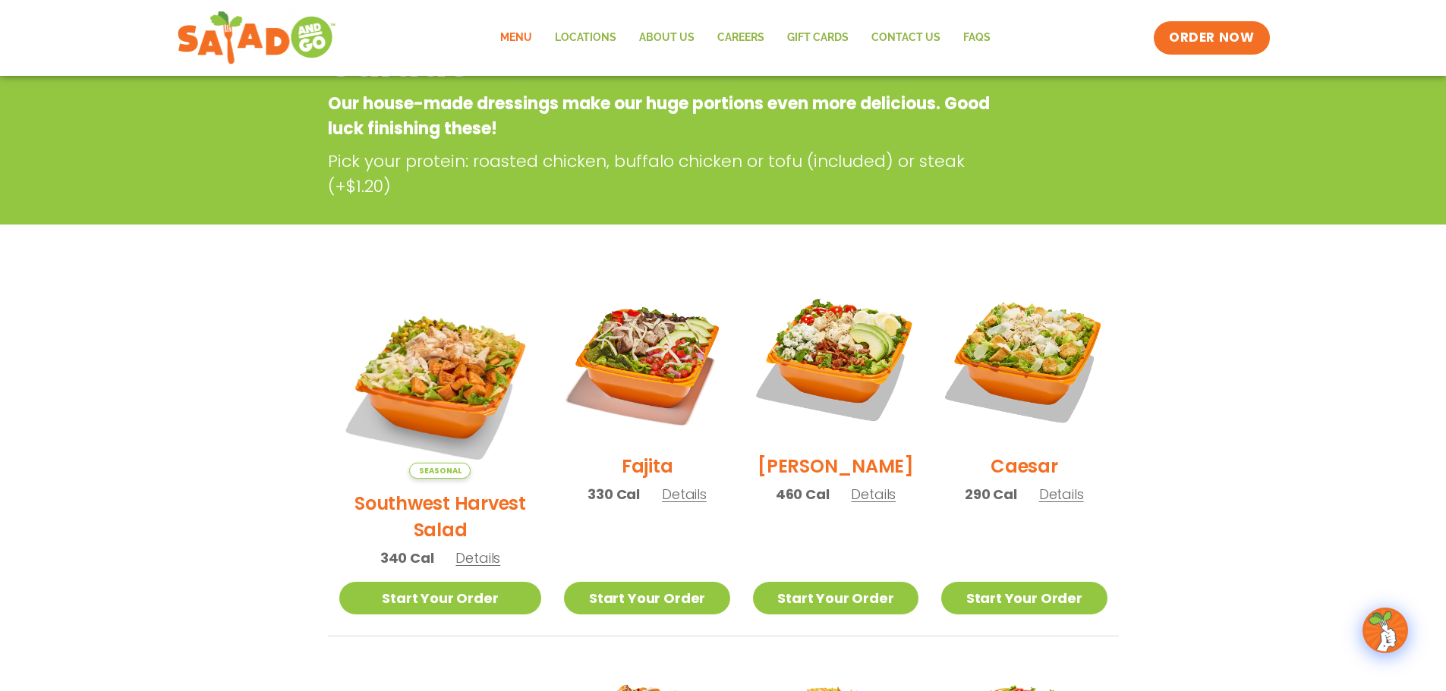
click at [634, 474] on h2 "Fajita" at bounding box center [647, 466] width 52 height 27
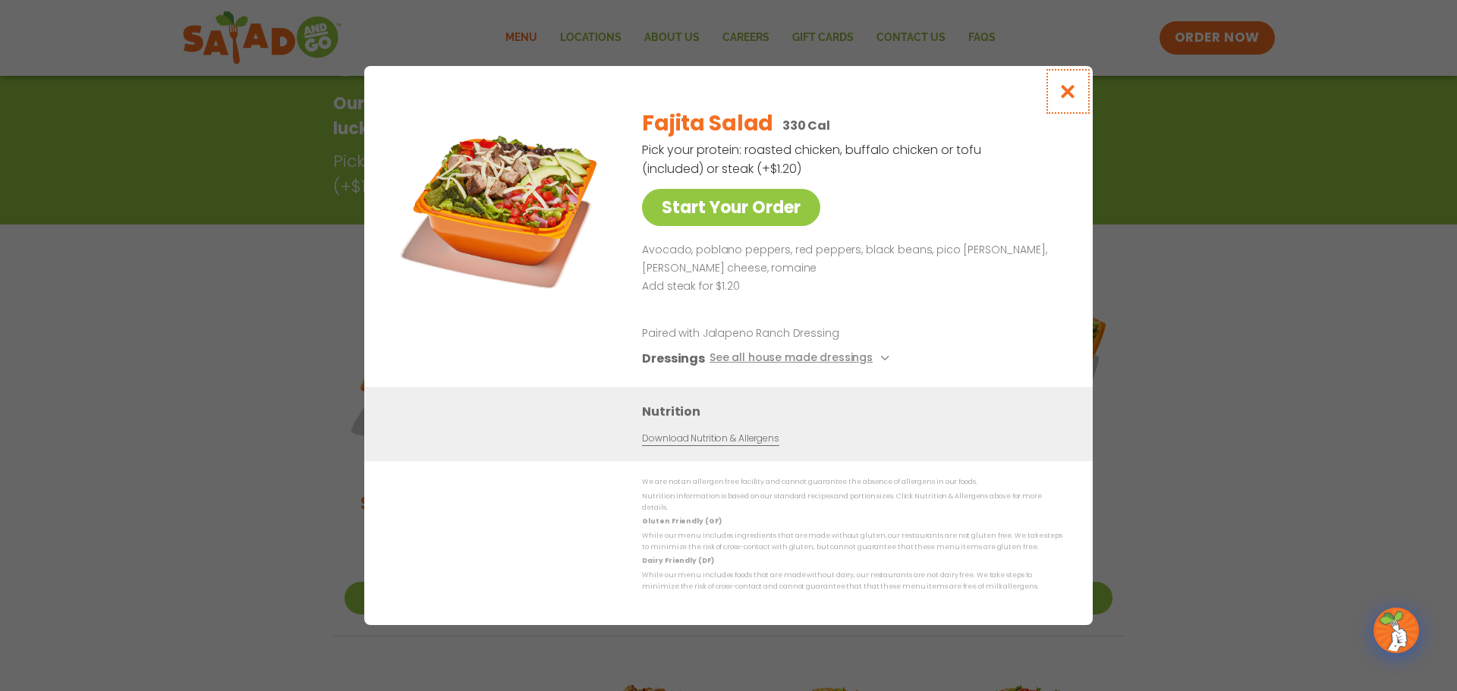
click at [1069, 99] on icon "Close modal" at bounding box center [1068, 91] width 19 height 16
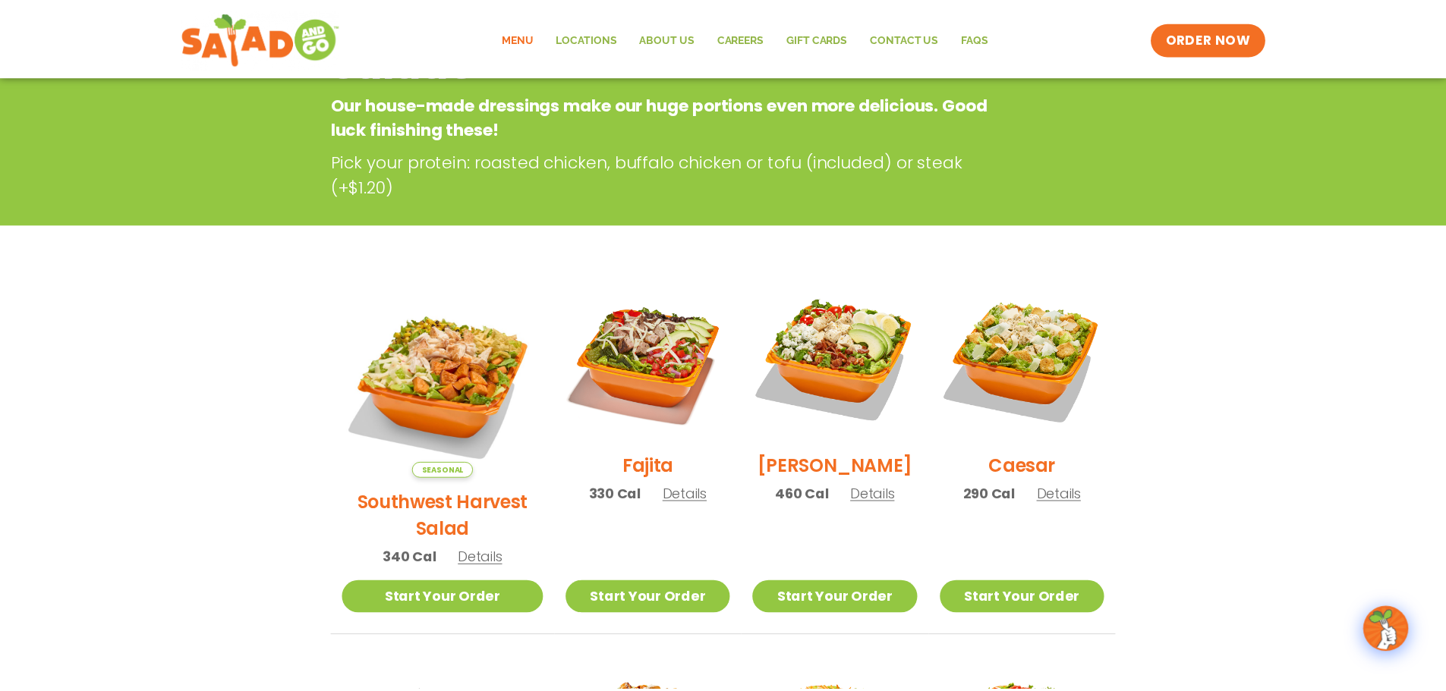
scroll to position [244, 0]
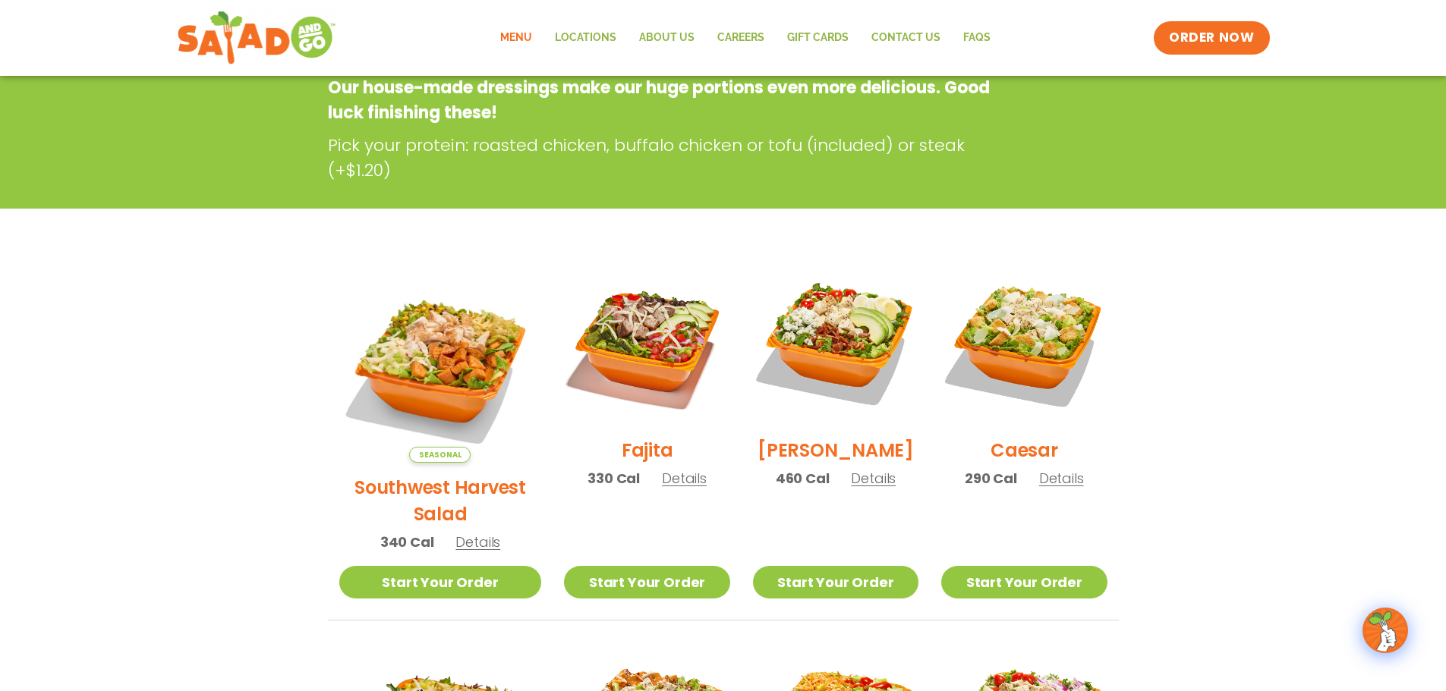
click at [471, 474] on h2 "Southwest Harvest Salad" at bounding box center [440, 500] width 203 height 53
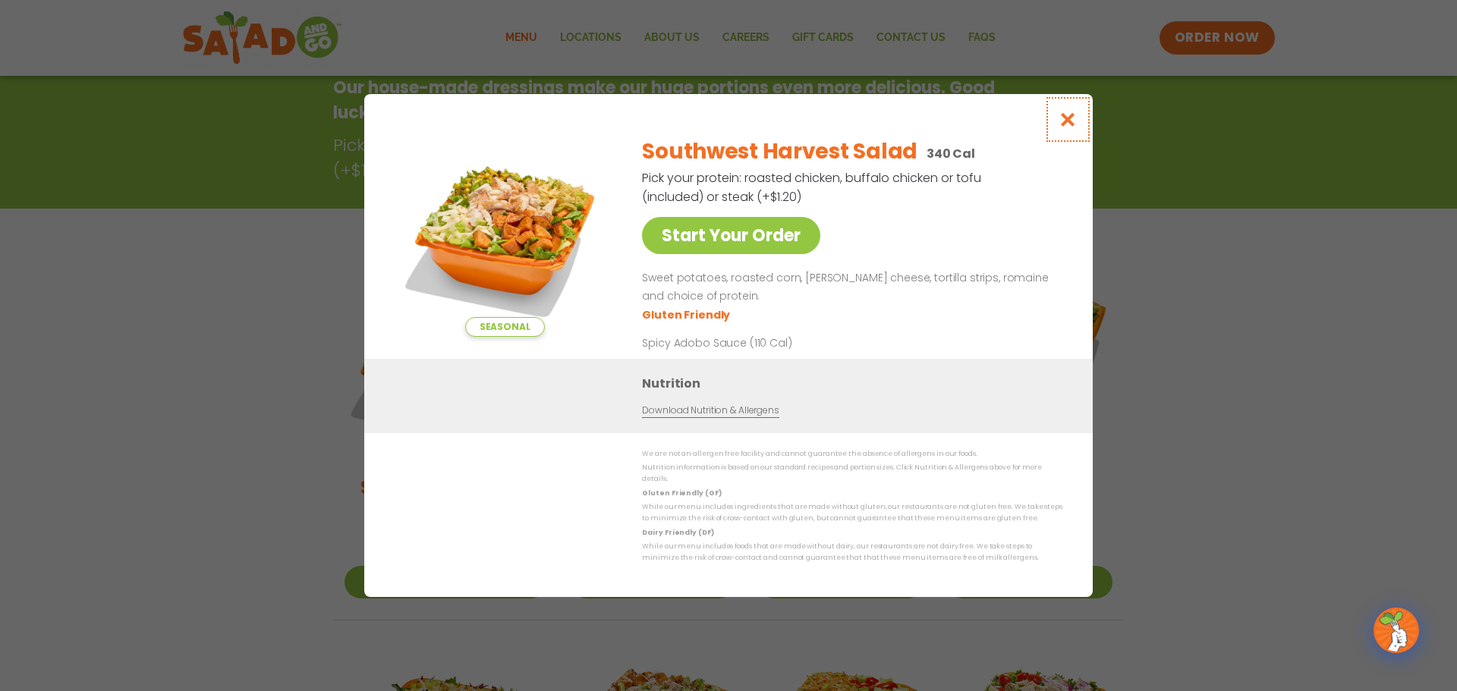
click at [1064, 121] on icon "Close modal" at bounding box center [1068, 120] width 19 height 16
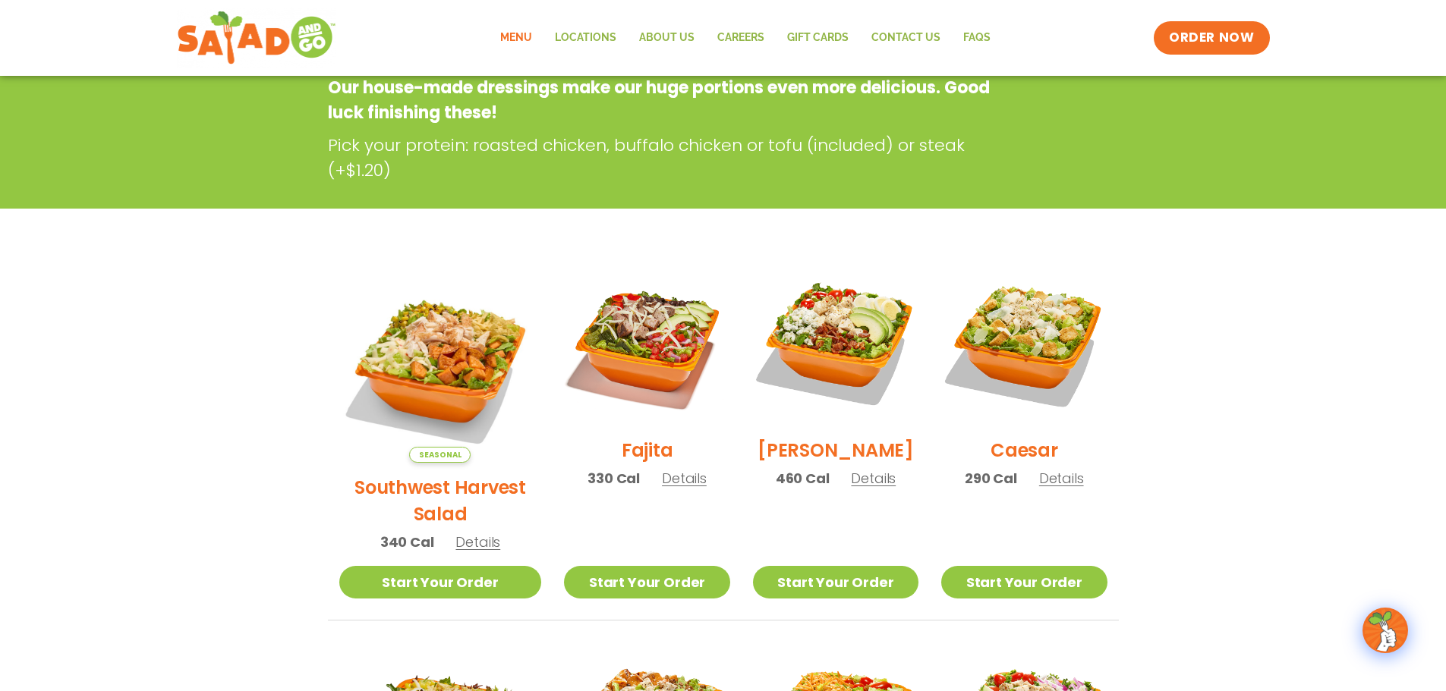
click at [630, 461] on h2 "Fajita" at bounding box center [647, 450] width 52 height 27
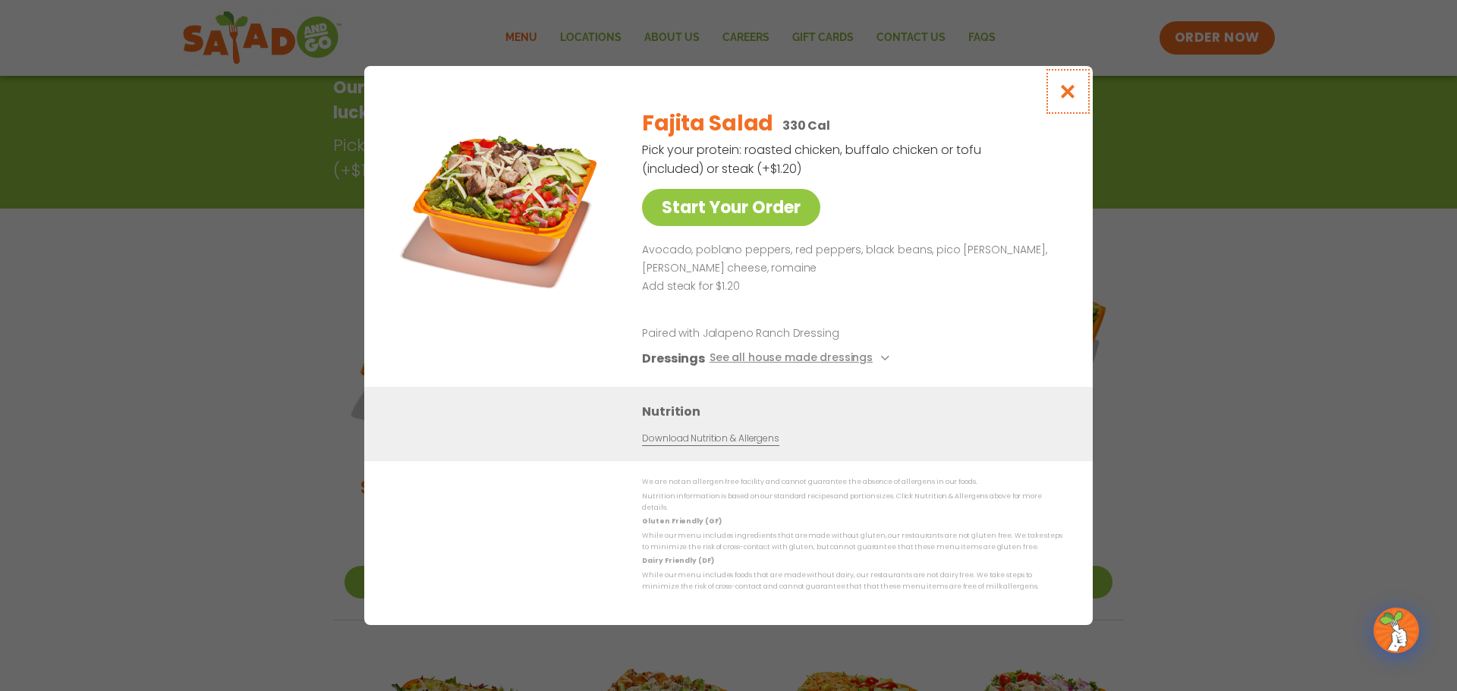
click at [1062, 87] on button "Close modal" at bounding box center [1067, 91] width 49 height 51
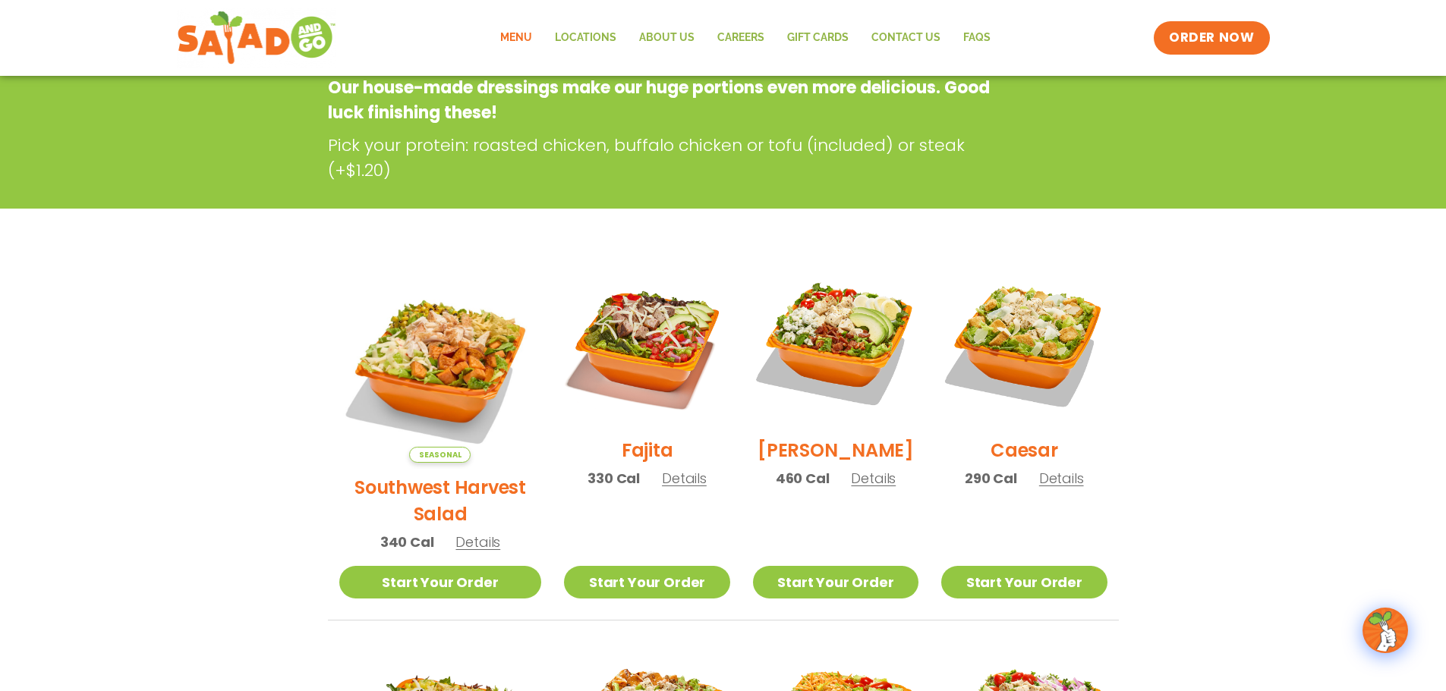
click at [439, 474] on h2 "Southwest Harvest Salad" at bounding box center [440, 500] width 203 height 53
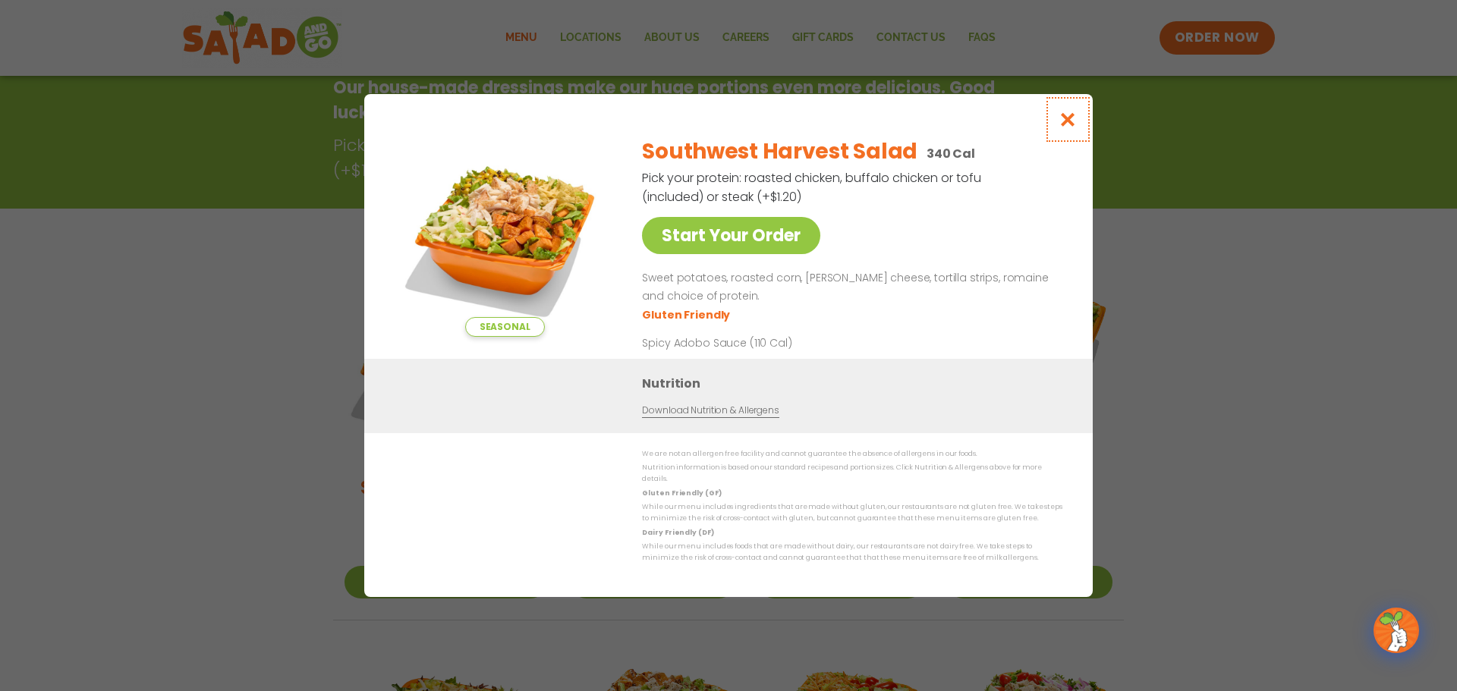
click at [1073, 121] on icon "Close modal" at bounding box center [1068, 120] width 19 height 16
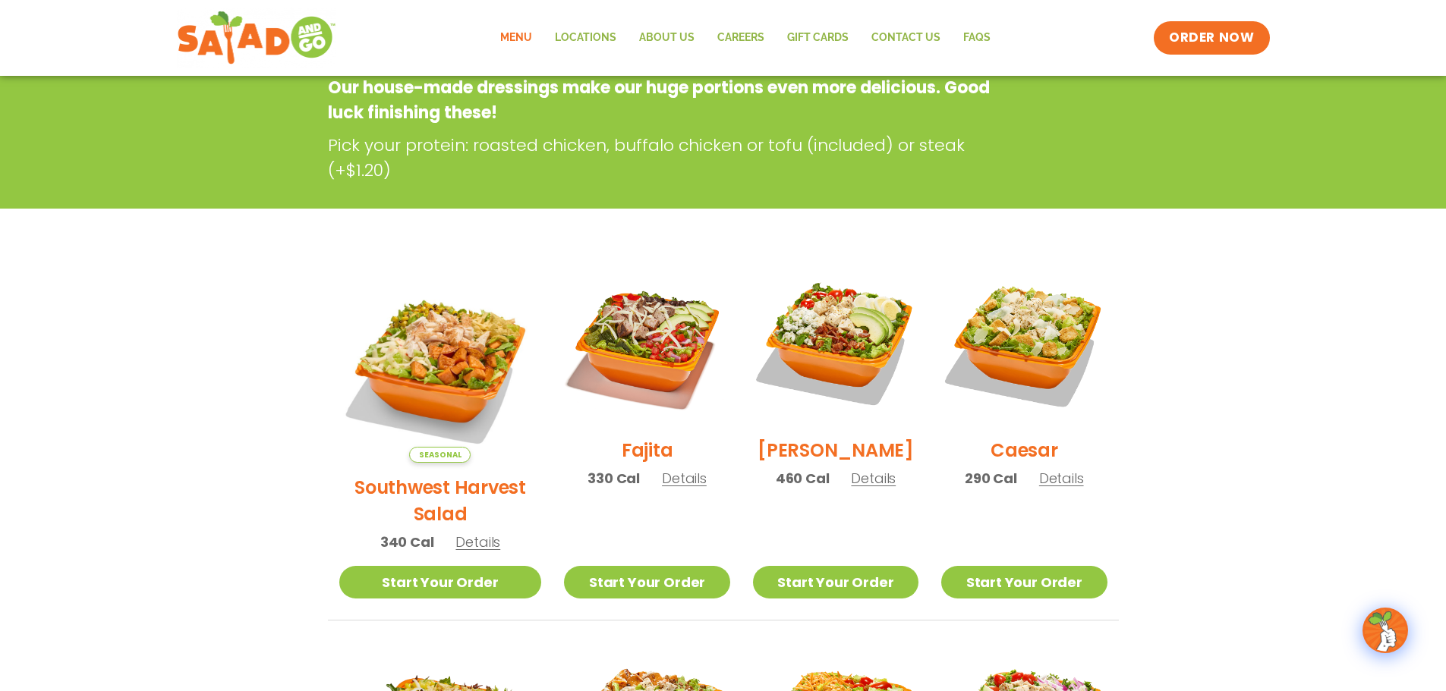
click at [633, 464] on h2 "Fajita" at bounding box center [647, 450] width 52 height 27
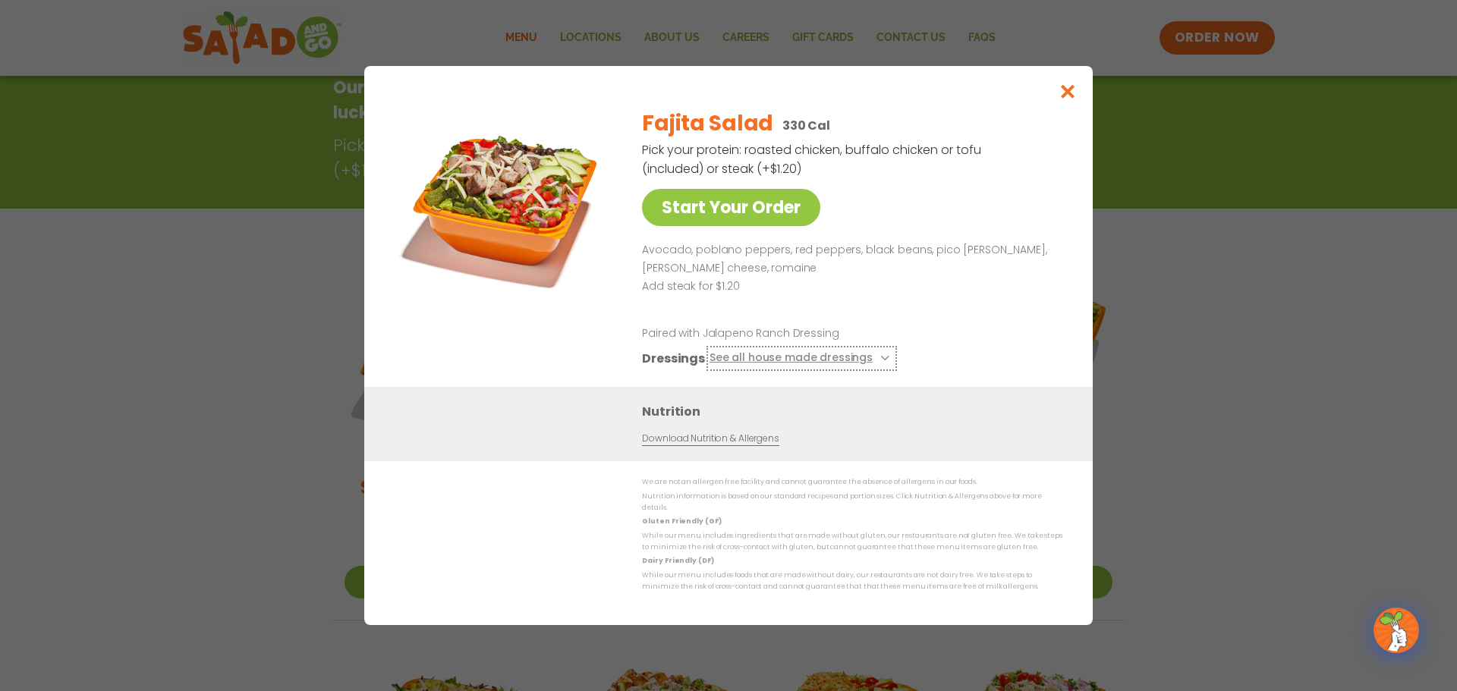
click at [873, 363] on button "See all house made dressings" at bounding box center [801, 358] width 184 height 19
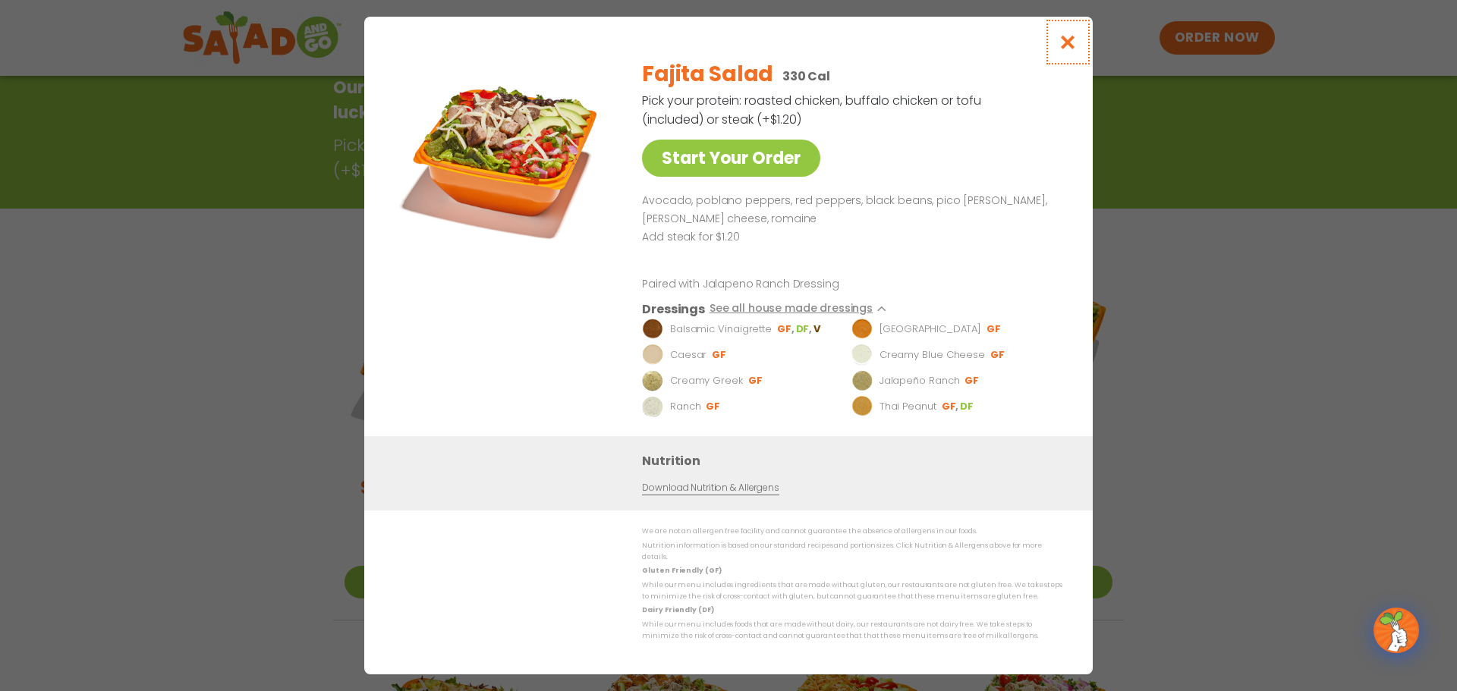
click at [1068, 50] on icon "Close modal" at bounding box center [1068, 42] width 19 height 16
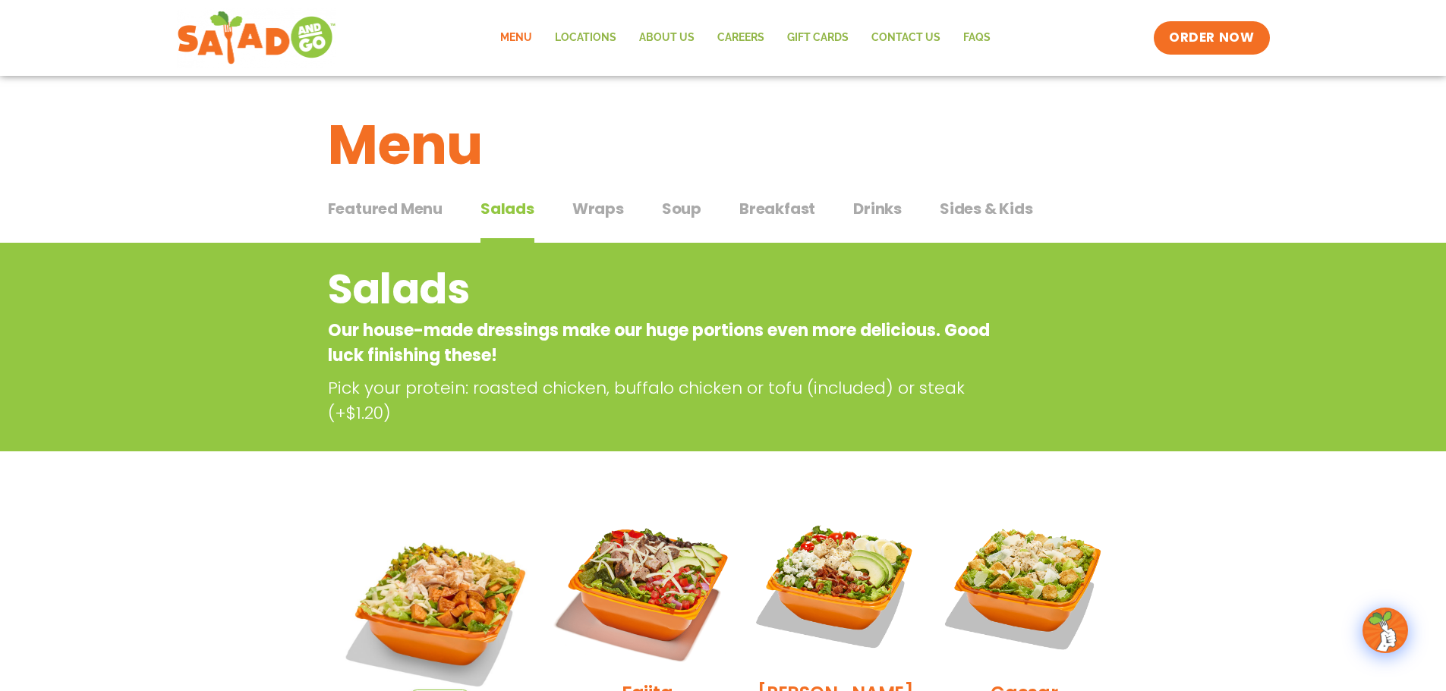
scroll to position [0, 0]
